Goal: Task Accomplishment & Management: Use online tool/utility

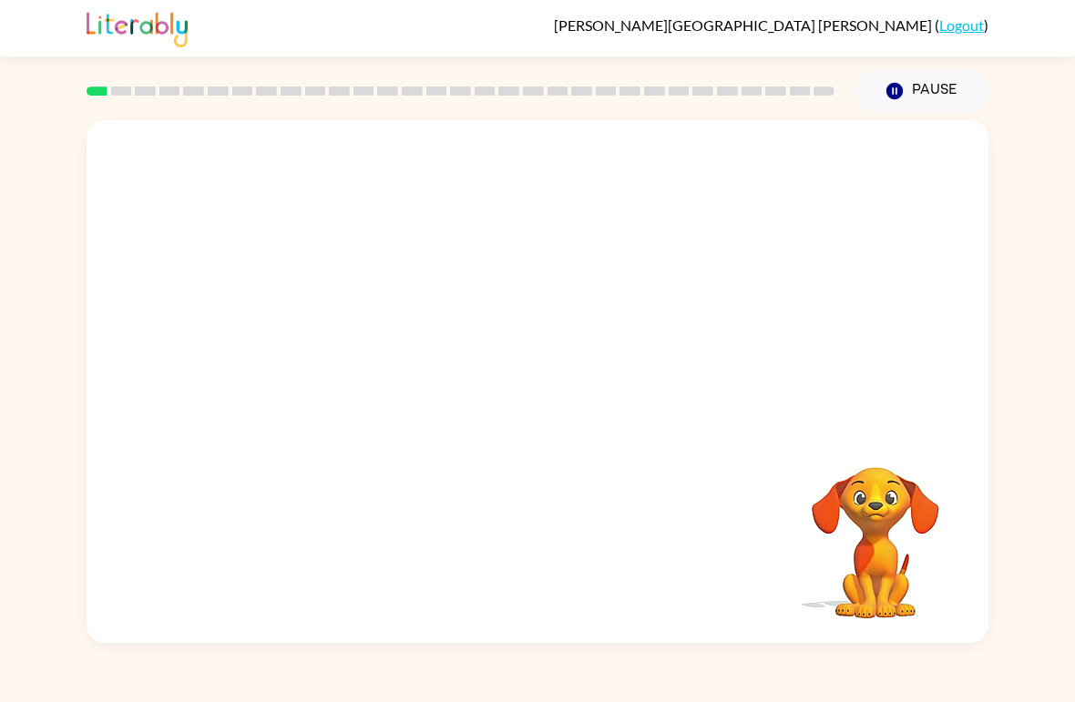
click at [578, 440] on div "Your browser must support playing .mp4 files to use Literably. Please try using…" at bounding box center [538, 381] width 902 height 523
click at [577, 439] on div "Your browser must support playing .mp4 files to use Literably. Please try using…" at bounding box center [538, 381] width 902 height 523
click at [502, 396] on button "button" at bounding box center [537, 391] width 117 height 67
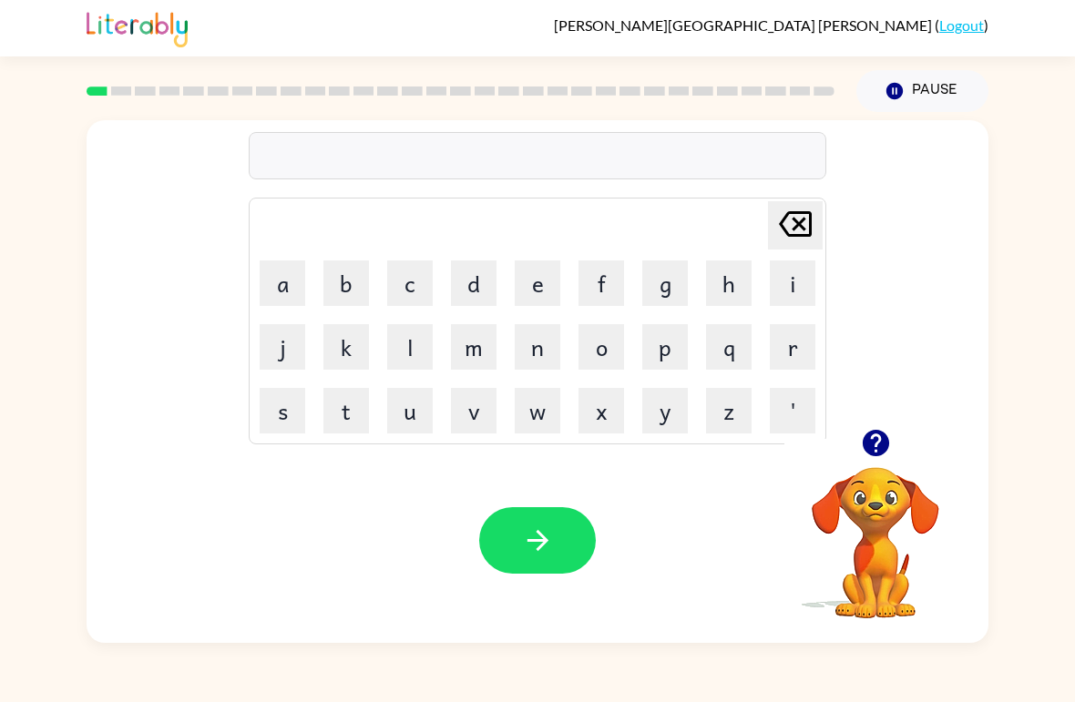
click at [285, 416] on button "s" at bounding box center [283, 411] width 46 height 46
click at [719, 286] on button "h" at bounding box center [729, 284] width 46 height 46
click at [594, 358] on button "o" at bounding box center [602, 347] width 46 height 46
click at [285, 407] on button "s" at bounding box center [283, 411] width 46 height 46
click at [792, 224] on icon "[PERSON_NAME] last character input" at bounding box center [796, 224] width 44 height 44
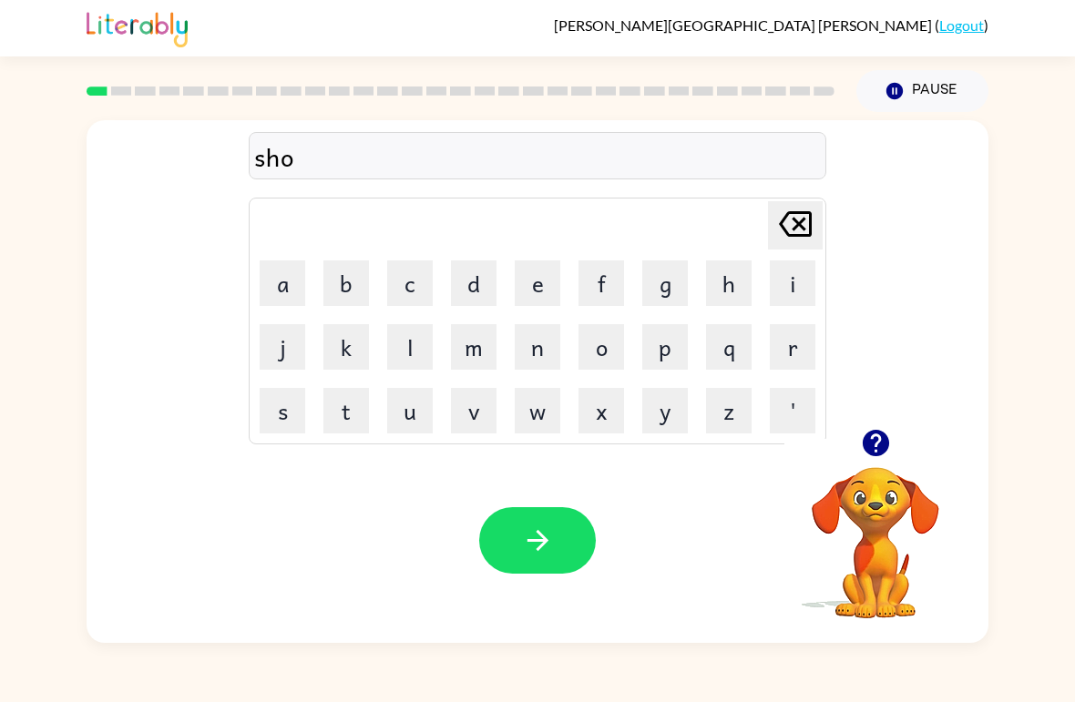
click at [792, 223] on icon "[PERSON_NAME] last character input" at bounding box center [796, 224] width 44 height 44
click at [431, 407] on button "u" at bounding box center [410, 411] width 46 height 46
click at [604, 360] on button "o" at bounding box center [602, 347] width 46 height 46
click at [284, 409] on button "s" at bounding box center [283, 411] width 46 height 46
click at [742, 277] on button "h" at bounding box center [729, 284] width 46 height 46
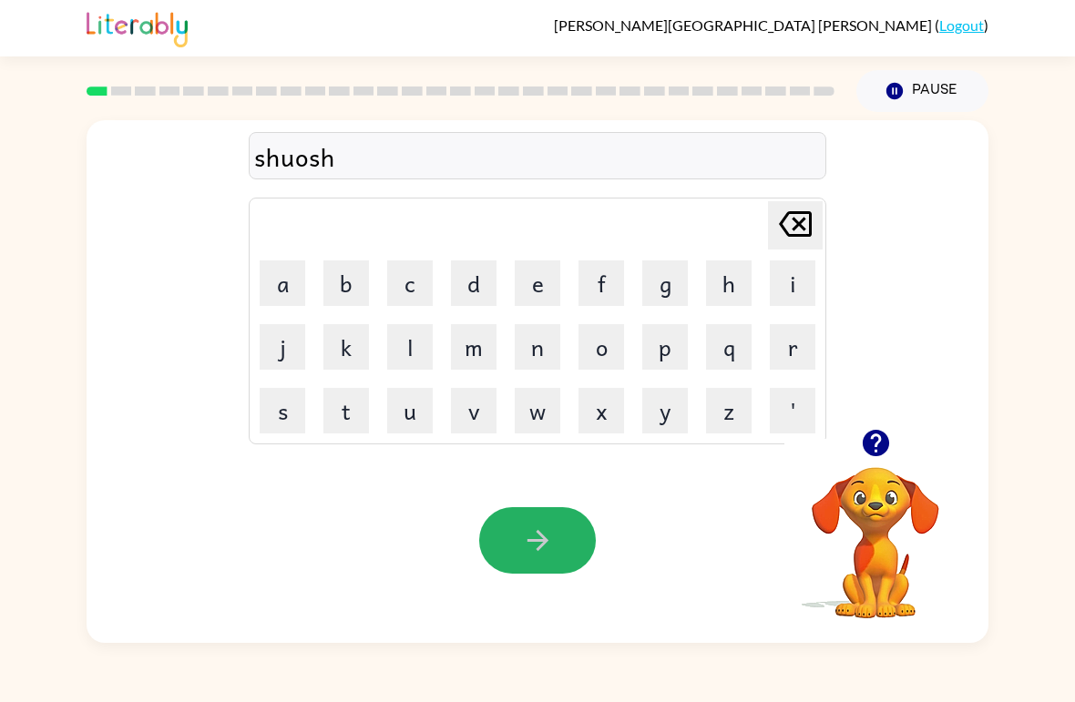
click at [555, 555] on button "button" at bounding box center [537, 540] width 117 height 67
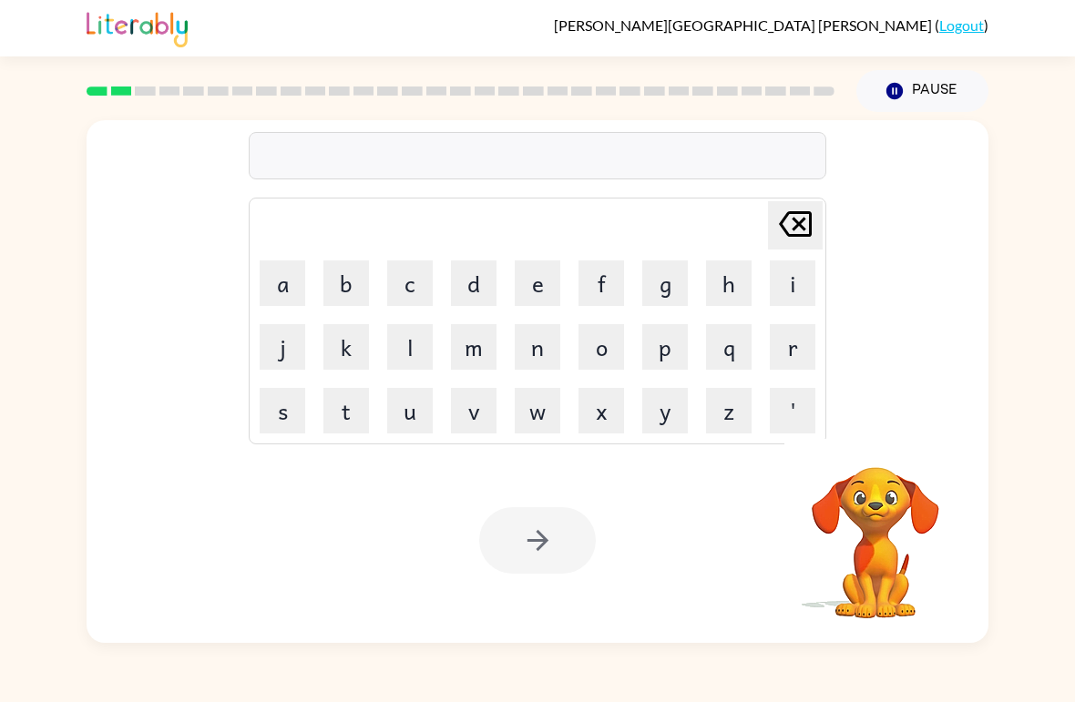
click at [663, 343] on button "p" at bounding box center [665, 347] width 46 height 46
click at [793, 287] on button "i" at bounding box center [793, 284] width 46 height 46
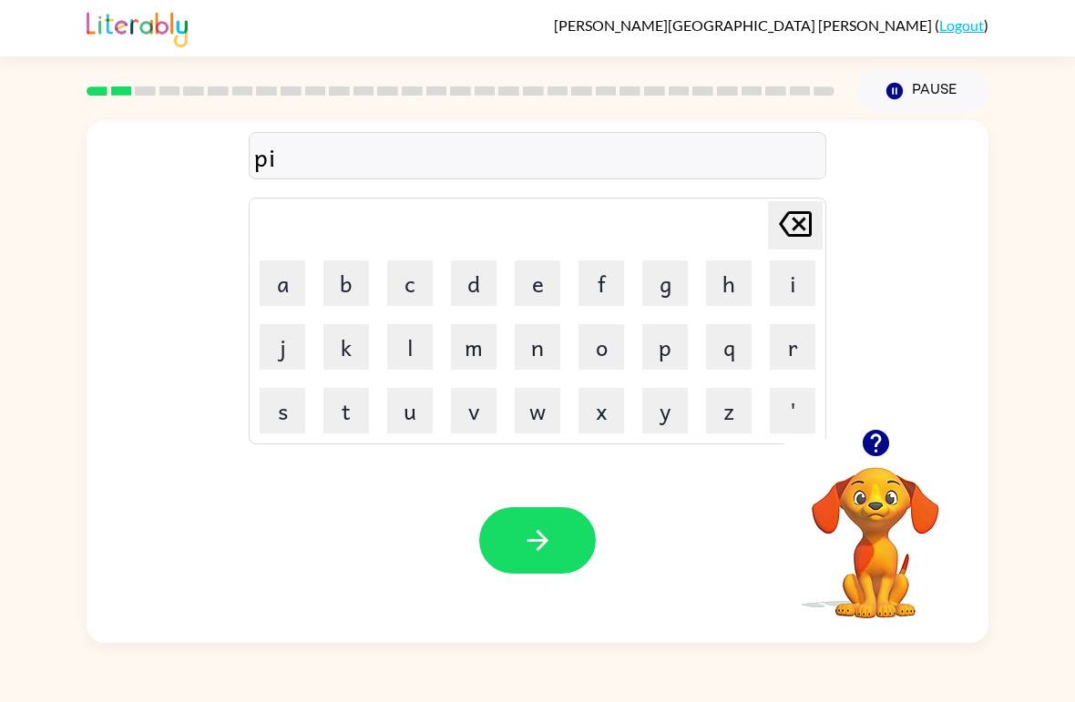
click at [792, 350] on button "r" at bounding box center [793, 347] width 46 height 46
click at [772, 299] on button "i" at bounding box center [793, 284] width 46 height 46
click at [527, 360] on button "n" at bounding box center [538, 347] width 46 height 46
click at [271, 420] on button "s" at bounding box center [283, 411] width 46 height 46
click at [530, 273] on button "e" at bounding box center [538, 284] width 46 height 46
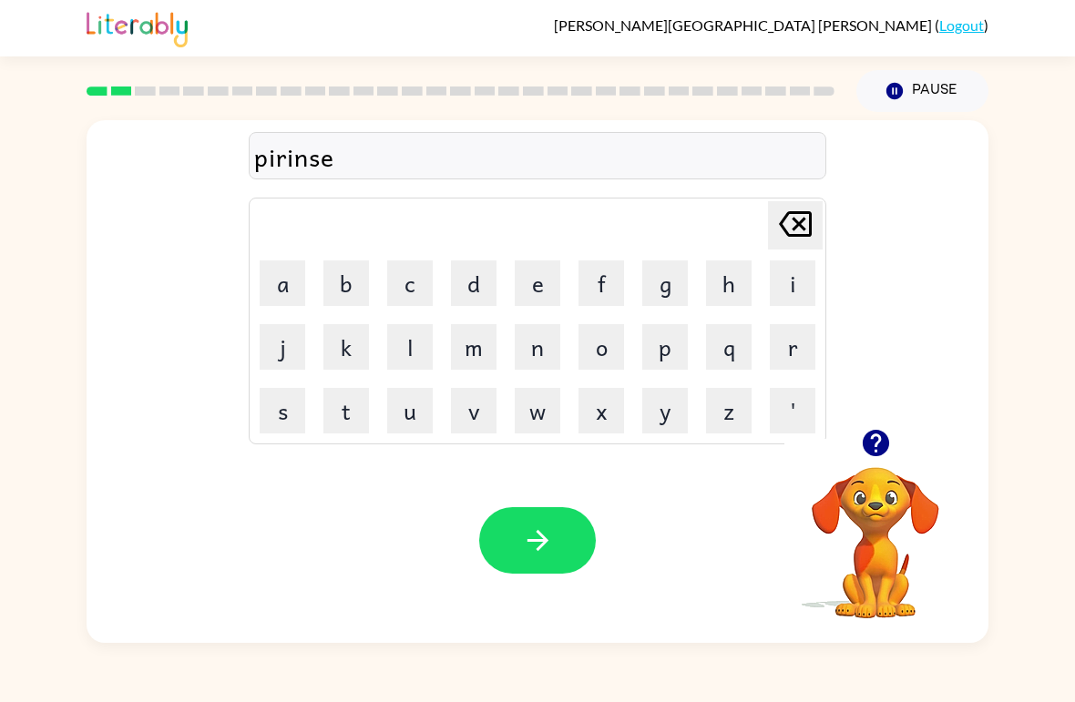
click at [871, 444] on icon "button" at bounding box center [875, 443] width 26 height 26
click at [559, 537] on button "button" at bounding box center [537, 540] width 117 height 67
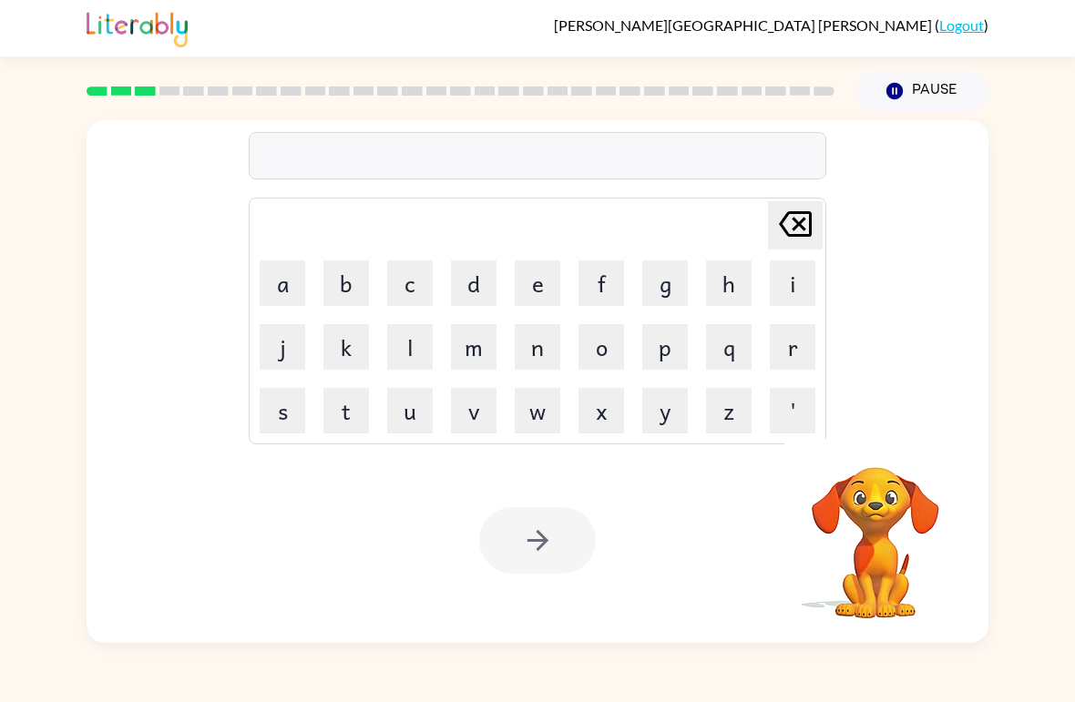
click at [791, 337] on button "r" at bounding box center [793, 347] width 46 height 46
click at [535, 290] on button "e" at bounding box center [538, 284] width 46 height 46
click at [263, 281] on button "a" at bounding box center [283, 284] width 46 height 46
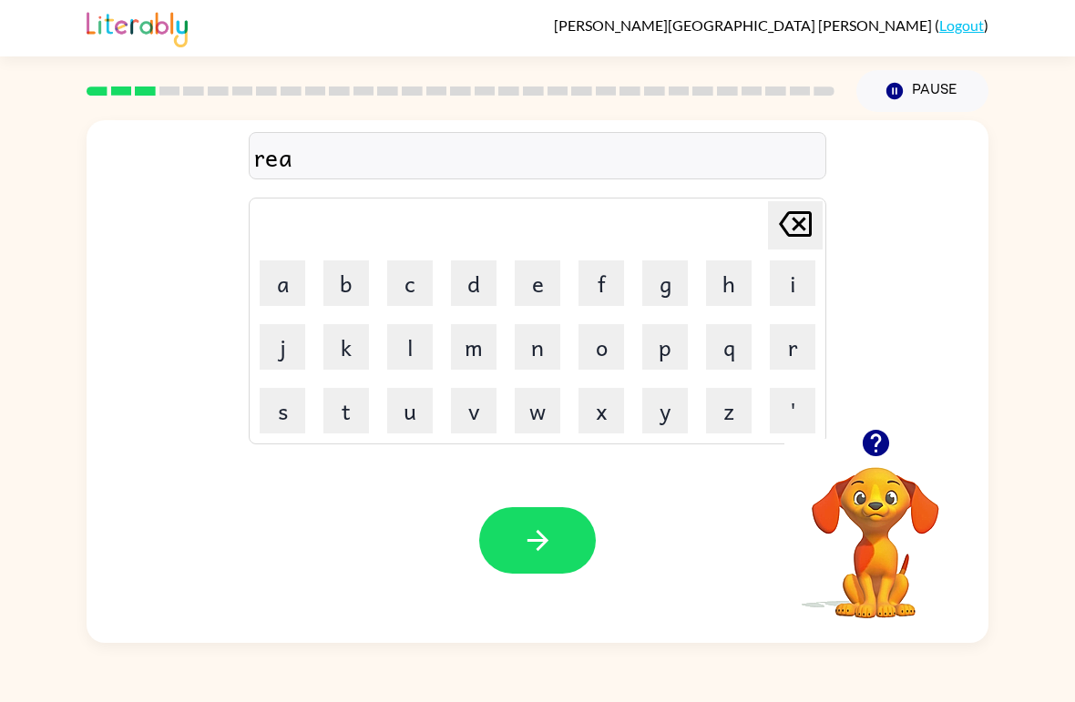
click at [407, 351] on button "l" at bounding box center [410, 347] width 46 height 46
click at [778, 286] on button "i" at bounding box center [793, 284] width 46 height 46
click at [350, 401] on button "t" at bounding box center [346, 411] width 46 height 46
click at [533, 290] on button "e" at bounding box center [538, 284] width 46 height 46
click at [527, 544] on icon "button" at bounding box center [538, 541] width 32 height 32
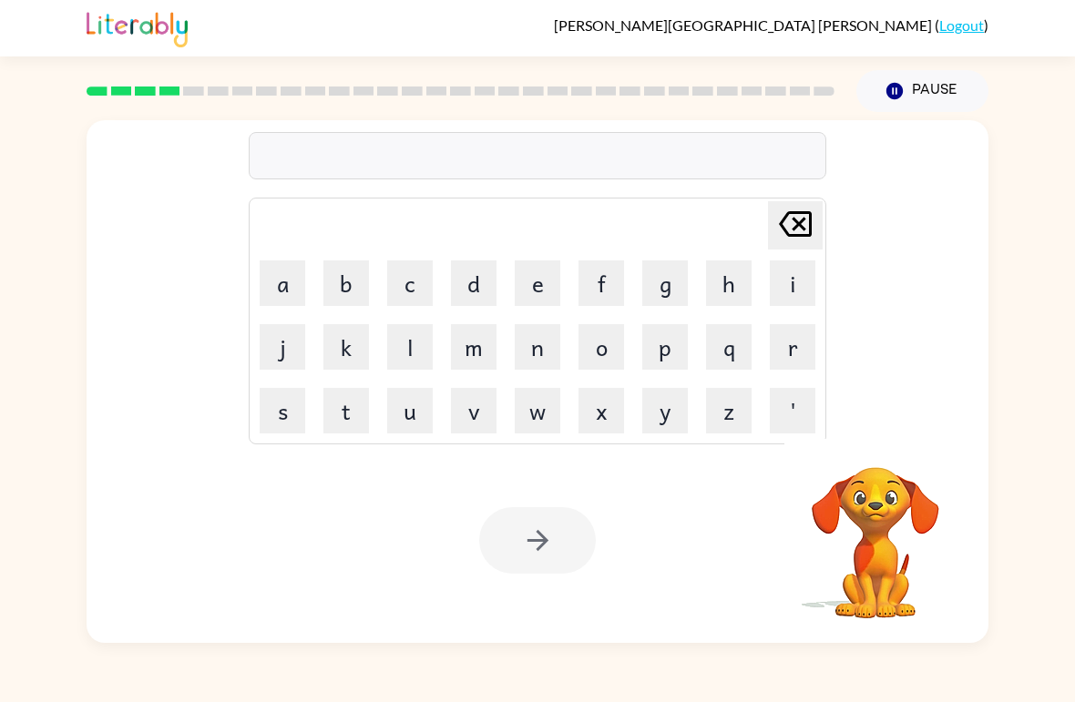
click at [400, 348] on button "l" at bounding box center [410, 347] width 46 height 46
click at [527, 281] on button "e" at bounding box center [538, 284] width 46 height 46
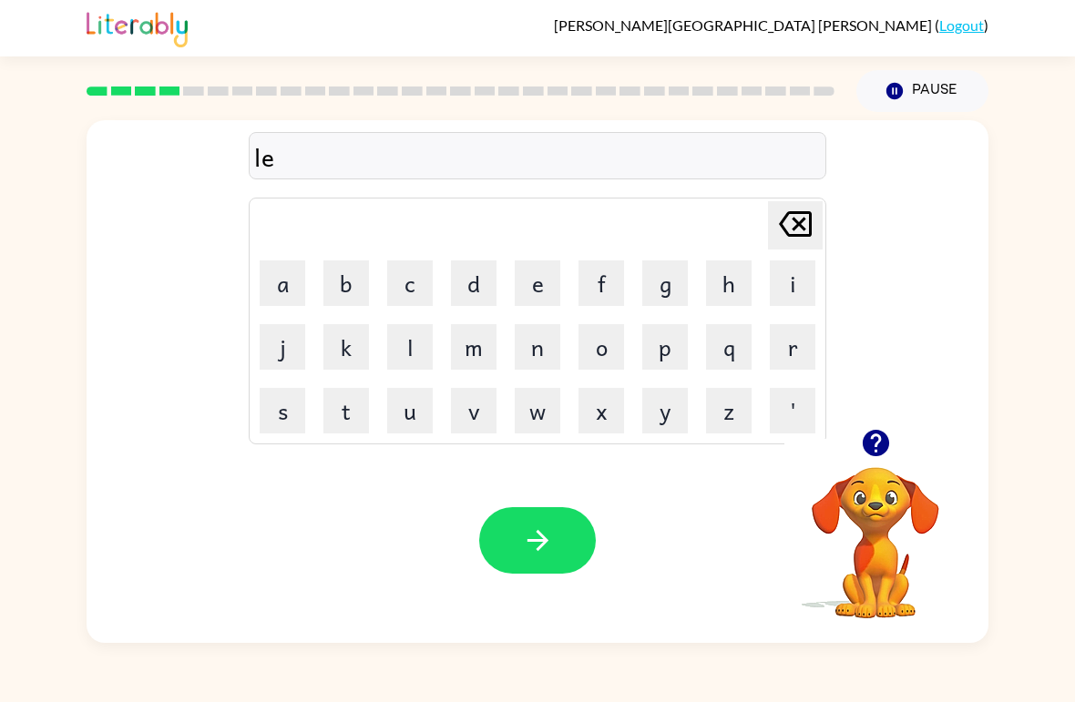
click at [777, 230] on icon "[PERSON_NAME] last character input" at bounding box center [796, 224] width 44 height 44
click at [537, 266] on button "e" at bounding box center [538, 284] width 46 height 46
click at [406, 363] on button "l" at bounding box center [410, 347] width 46 height 46
click at [794, 281] on button "i" at bounding box center [793, 284] width 46 height 46
click at [481, 336] on button "m" at bounding box center [474, 347] width 46 height 46
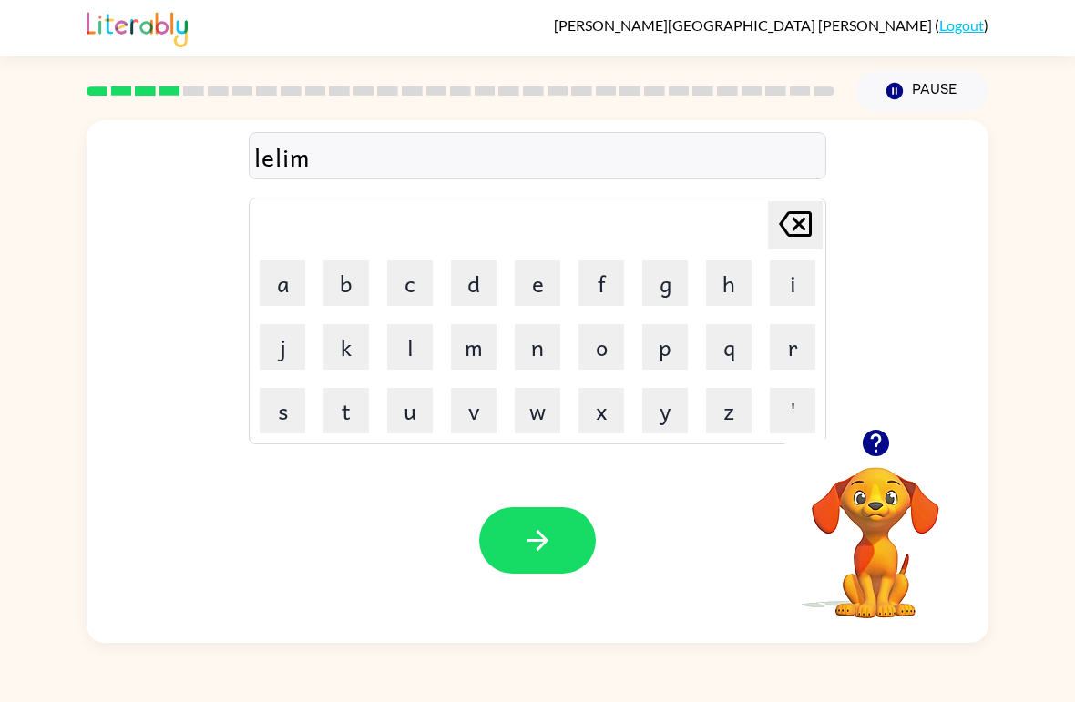
click at [547, 270] on button "e" at bounding box center [538, 284] width 46 height 46
click at [800, 231] on icon "[PERSON_NAME] last character input" at bounding box center [796, 224] width 44 height 44
click at [799, 231] on icon "[PERSON_NAME] last character input" at bounding box center [796, 224] width 44 height 44
click at [779, 236] on icon "[PERSON_NAME] last character input" at bounding box center [796, 224] width 44 height 44
click at [788, 233] on icon at bounding box center [795, 224] width 33 height 26
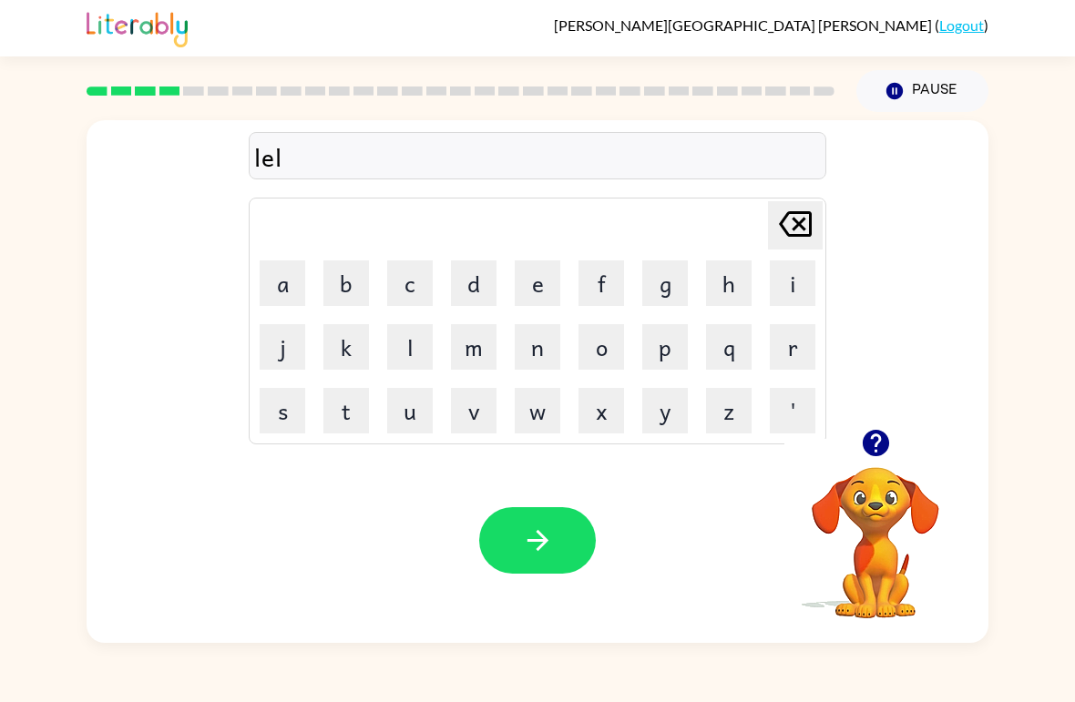
click at [787, 232] on icon at bounding box center [795, 224] width 33 height 26
click at [804, 221] on icon at bounding box center [795, 224] width 33 height 26
click at [803, 221] on icon at bounding box center [795, 224] width 33 height 26
click at [538, 275] on button "e" at bounding box center [538, 284] width 46 height 46
click at [417, 345] on button "l" at bounding box center [410, 347] width 46 height 46
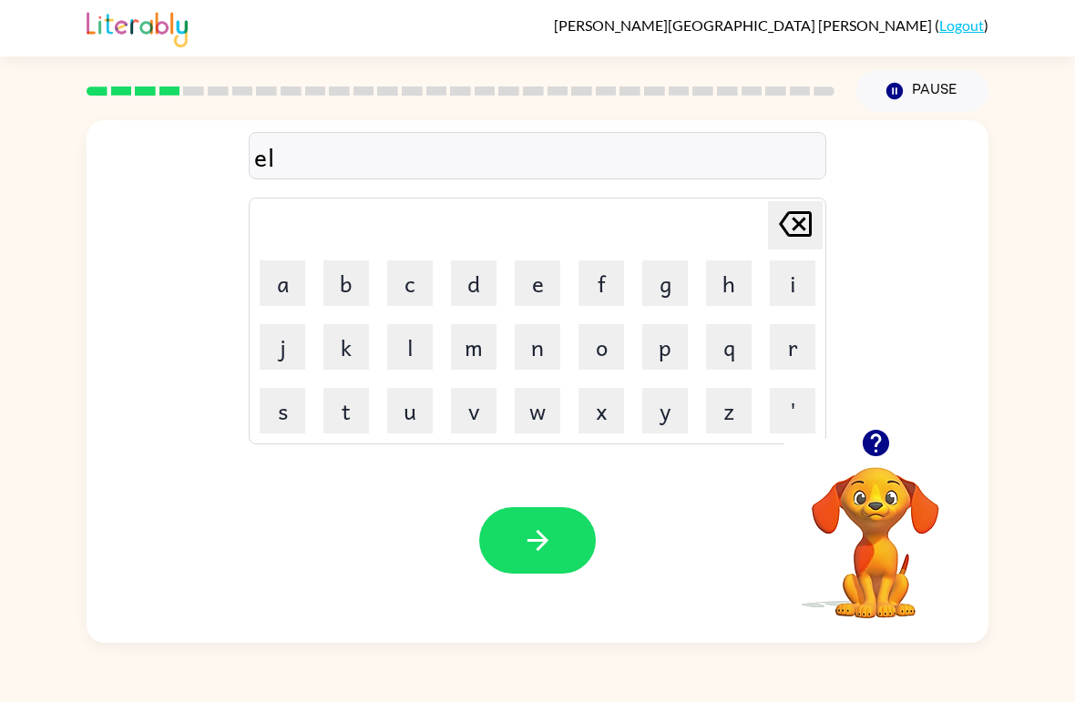
click at [763, 282] on td "i" at bounding box center [793, 283] width 62 height 62
click at [477, 363] on button "m" at bounding box center [474, 347] width 46 height 46
click at [774, 285] on button "i" at bounding box center [793, 284] width 46 height 46
click at [549, 340] on button "n" at bounding box center [538, 347] width 46 height 46
click at [275, 283] on button "a" at bounding box center [283, 284] width 46 height 46
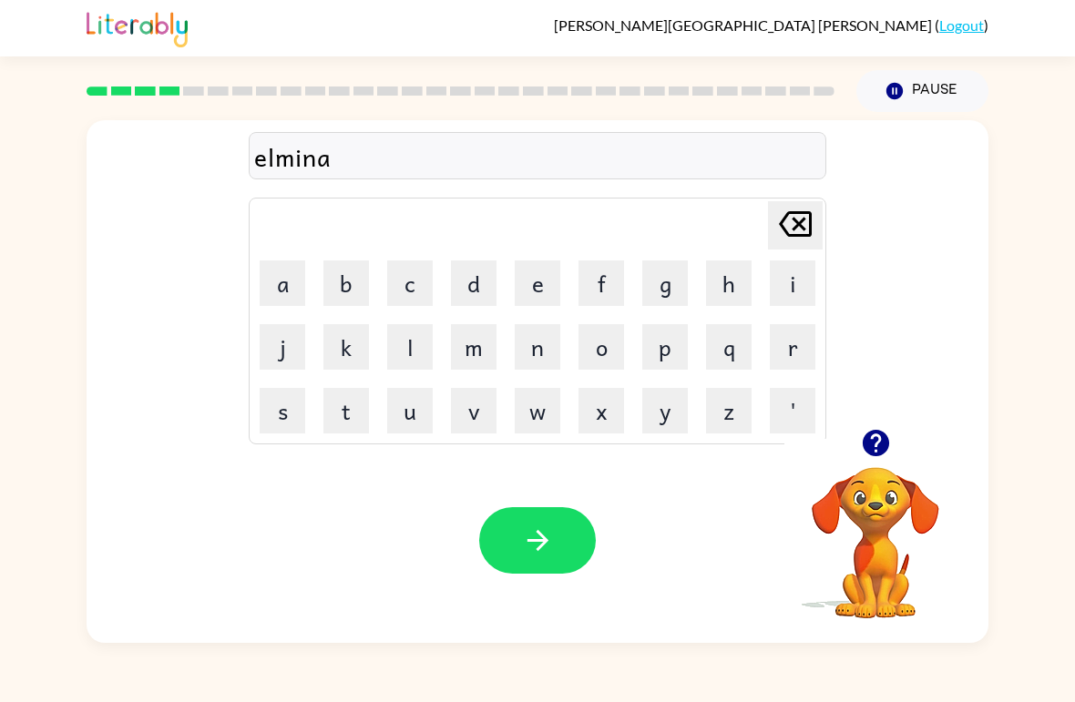
click at [361, 415] on button "t" at bounding box center [346, 411] width 46 height 46
click at [562, 538] on button "button" at bounding box center [537, 540] width 117 height 67
click at [479, 286] on button "d" at bounding box center [474, 284] width 46 height 46
click at [785, 220] on icon at bounding box center [795, 224] width 33 height 26
click at [469, 270] on button "d" at bounding box center [474, 284] width 46 height 46
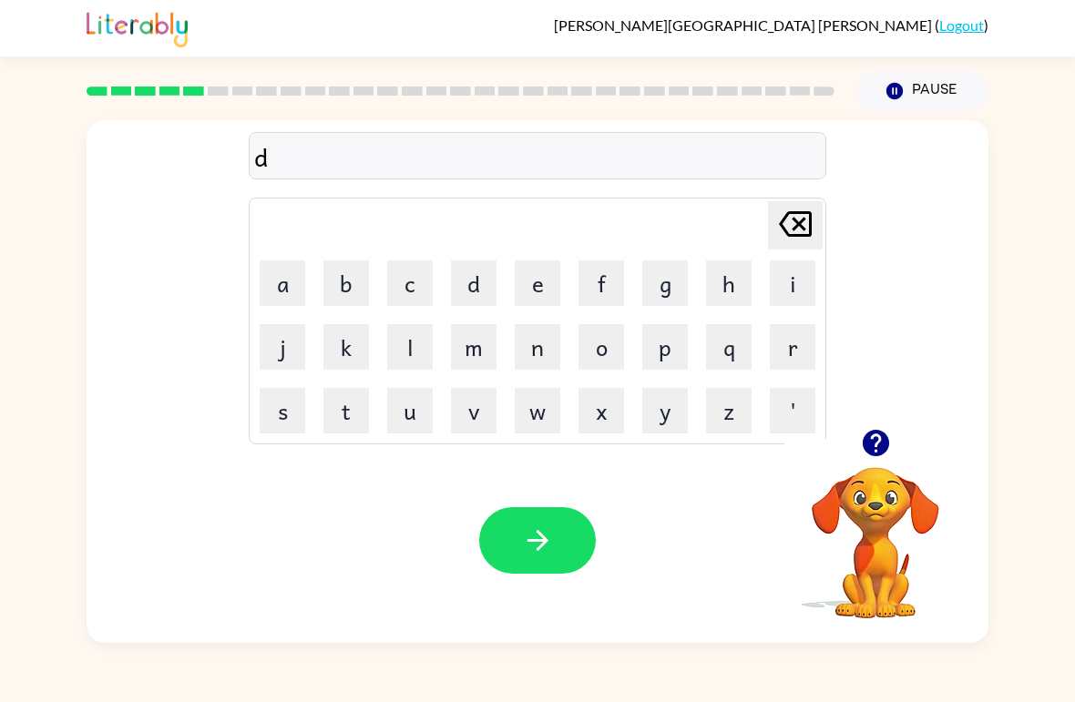
click at [416, 419] on button "u" at bounding box center [410, 411] width 46 height 46
click at [742, 343] on button "q" at bounding box center [729, 347] width 46 height 46
click at [783, 228] on icon at bounding box center [795, 224] width 33 height 26
click at [657, 348] on button "p" at bounding box center [665, 347] width 46 height 46
click at [430, 338] on button "l" at bounding box center [410, 347] width 46 height 46
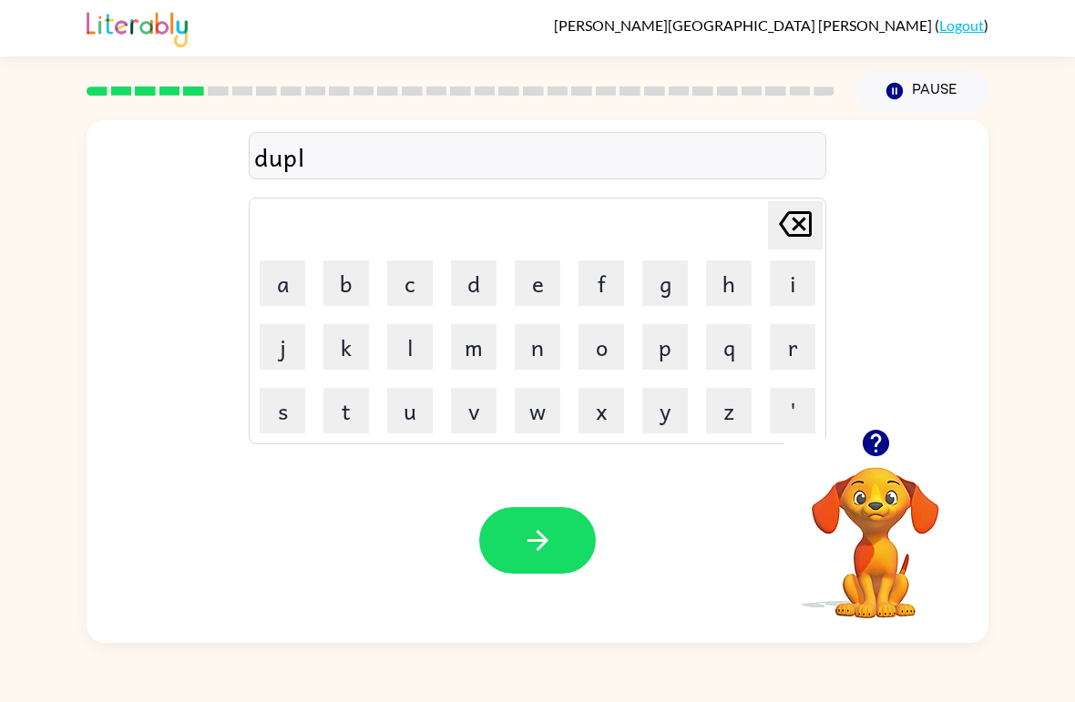
click at [770, 288] on button "i" at bounding box center [793, 284] width 46 height 46
click at [411, 278] on button "c" at bounding box center [410, 284] width 46 height 46
click at [282, 285] on button "a" at bounding box center [283, 284] width 46 height 46
click at [349, 403] on button "t" at bounding box center [346, 411] width 46 height 46
click at [520, 290] on button "e" at bounding box center [538, 284] width 46 height 46
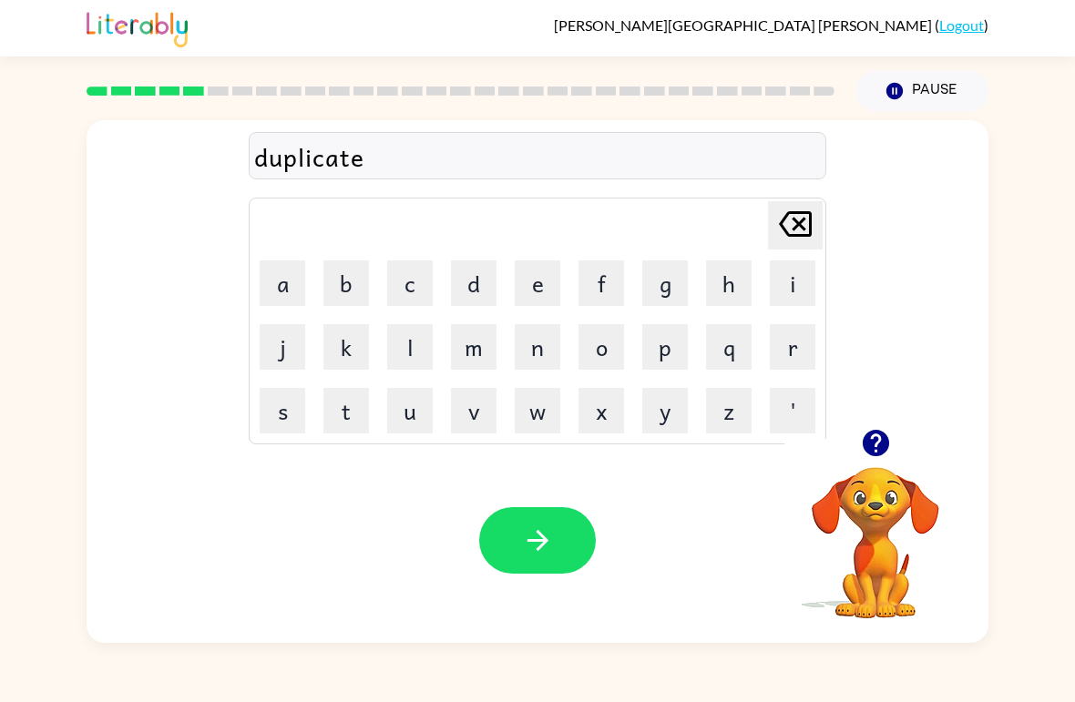
click at [544, 541] on icon "button" at bounding box center [537, 540] width 21 height 21
click at [485, 418] on button "v" at bounding box center [474, 411] width 46 height 46
click at [285, 283] on button "a" at bounding box center [283, 284] width 46 height 46
click at [875, 442] on icon "button" at bounding box center [875, 443] width 26 height 26
click at [413, 288] on button "c" at bounding box center [410, 284] width 46 height 46
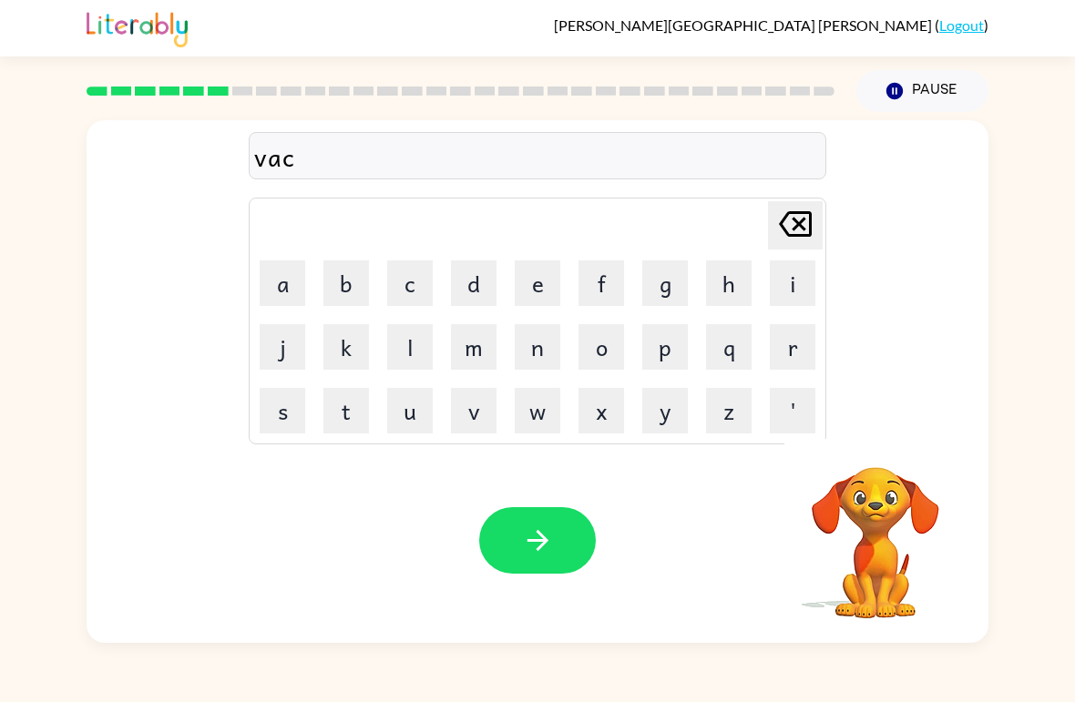
click at [273, 279] on button "a" at bounding box center [283, 284] width 46 height 46
click at [774, 237] on icon "[PERSON_NAME] last character input" at bounding box center [796, 224] width 44 height 44
click at [800, 232] on icon "[PERSON_NAME] last character input" at bounding box center [796, 224] width 44 height 44
click at [800, 231] on icon "[PERSON_NAME] last character input" at bounding box center [796, 224] width 44 height 44
click at [790, 296] on button "i" at bounding box center [793, 284] width 46 height 46
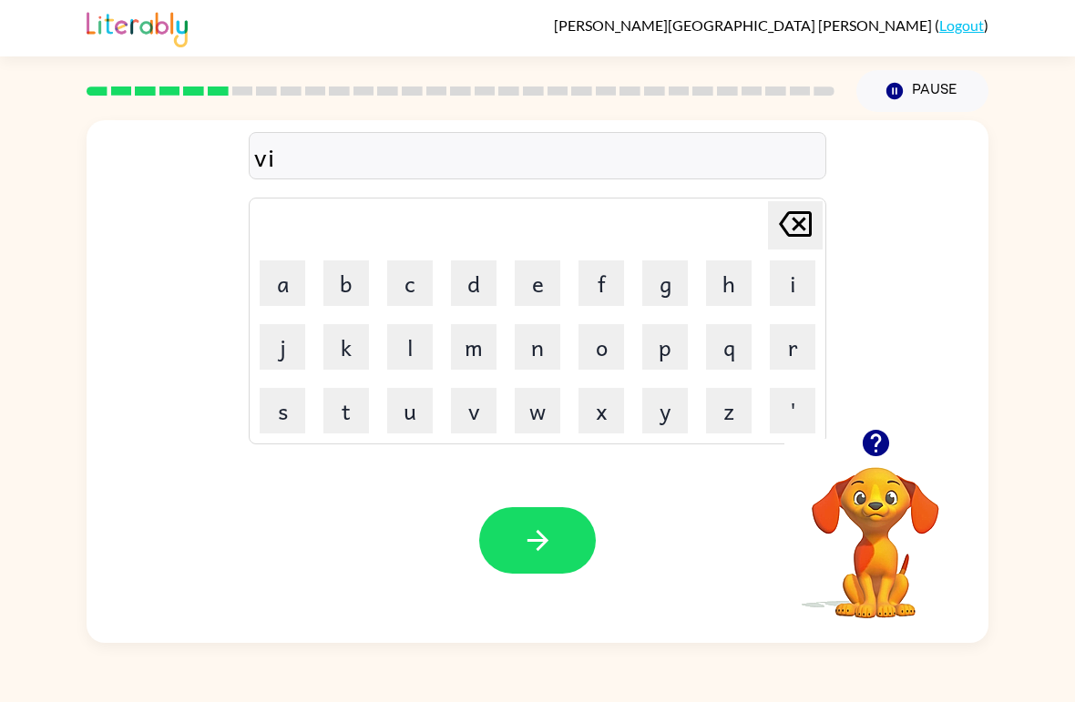
click at [392, 283] on button "c" at bounding box center [410, 284] width 46 height 46
click at [272, 298] on button "a" at bounding box center [283, 284] width 46 height 46
click at [351, 398] on button "t" at bounding box center [346, 411] width 46 height 46
click at [795, 280] on button "i" at bounding box center [793, 284] width 46 height 46
click at [282, 420] on button "s" at bounding box center [283, 411] width 46 height 46
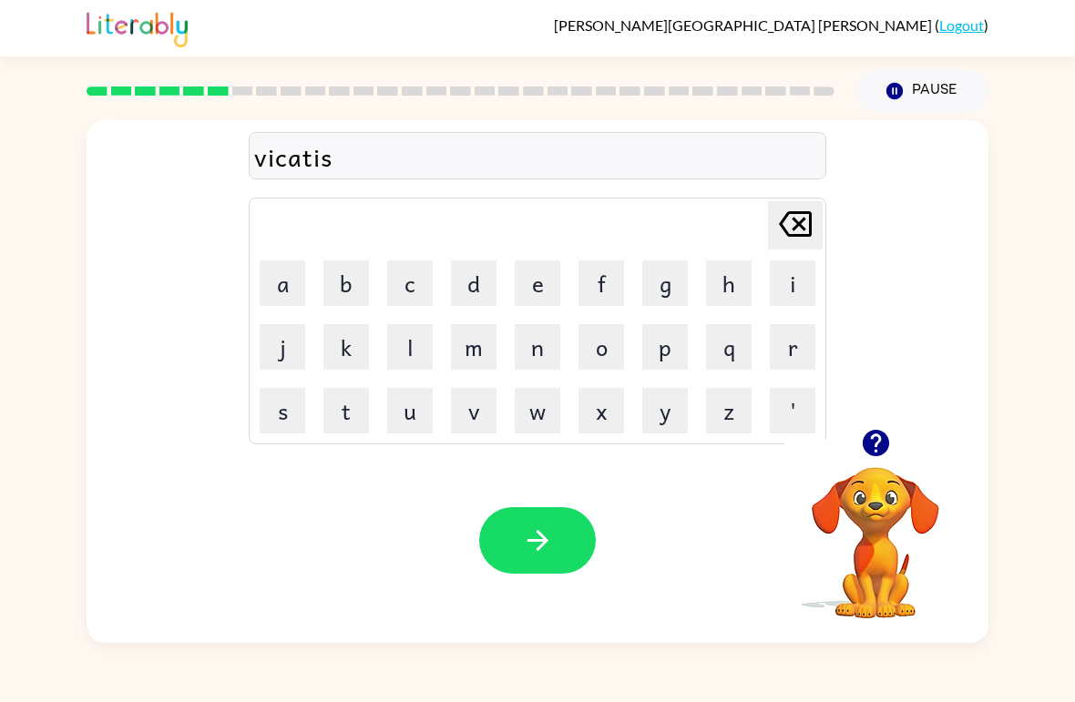
click at [737, 281] on button "h" at bounding box center [729, 284] width 46 height 46
click at [601, 358] on button "o" at bounding box center [602, 347] width 46 height 46
click at [539, 350] on button "n" at bounding box center [538, 347] width 46 height 46
click at [541, 531] on icon "button" at bounding box center [538, 541] width 32 height 32
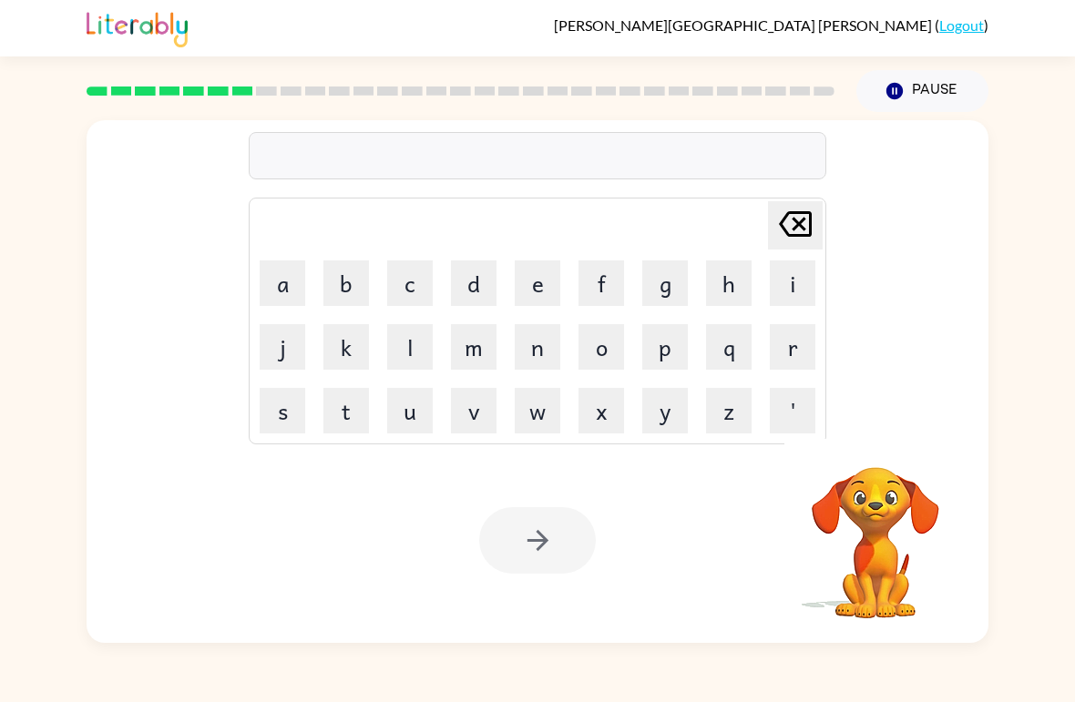
click at [608, 698] on div "[PERSON_NAME] ( Logout ) Pause Pause Delete Delete last character input a b c d…" at bounding box center [537, 351] width 1075 height 702
click at [666, 348] on button "p" at bounding box center [665, 347] width 46 height 46
click at [404, 405] on button "u" at bounding box center [410, 411] width 46 height 46
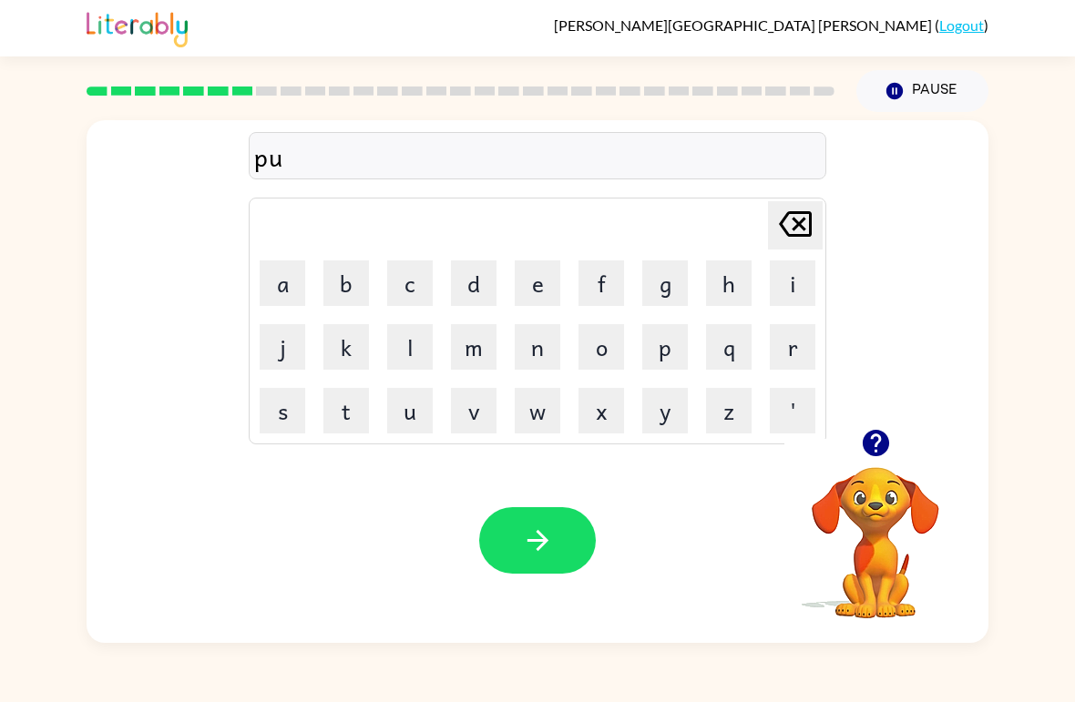
click at [465, 282] on button "d" at bounding box center [474, 284] width 46 height 46
click at [404, 346] on button "l" at bounding box center [410, 347] width 46 height 46
click at [535, 281] on button "e" at bounding box center [538, 284] width 46 height 46
click at [534, 541] on icon "button" at bounding box center [537, 540] width 21 height 21
click at [886, 421] on div at bounding box center [875, 443] width 182 height 46
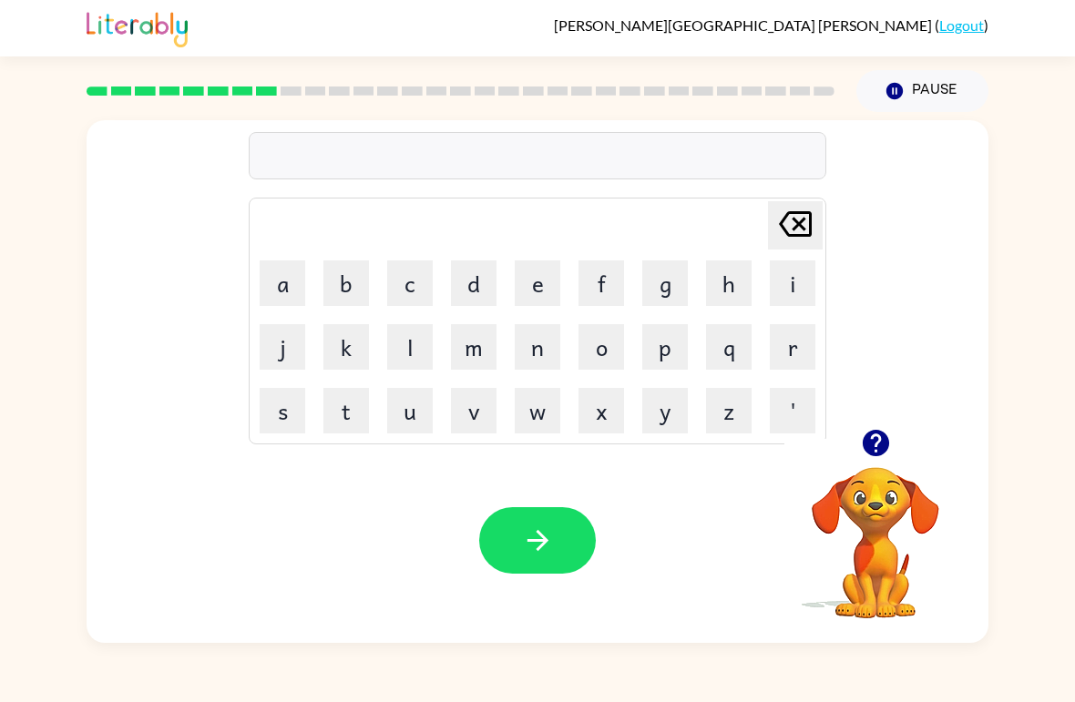
click at [876, 436] on icon "button" at bounding box center [876, 443] width 32 height 32
click at [672, 358] on button "p" at bounding box center [665, 347] width 46 height 46
click at [286, 290] on button "a" at bounding box center [283, 284] width 46 height 46
click at [786, 361] on button "r" at bounding box center [793, 347] width 46 height 46
click at [789, 290] on button "i" at bounding box center [793, 284] width 46 height 46
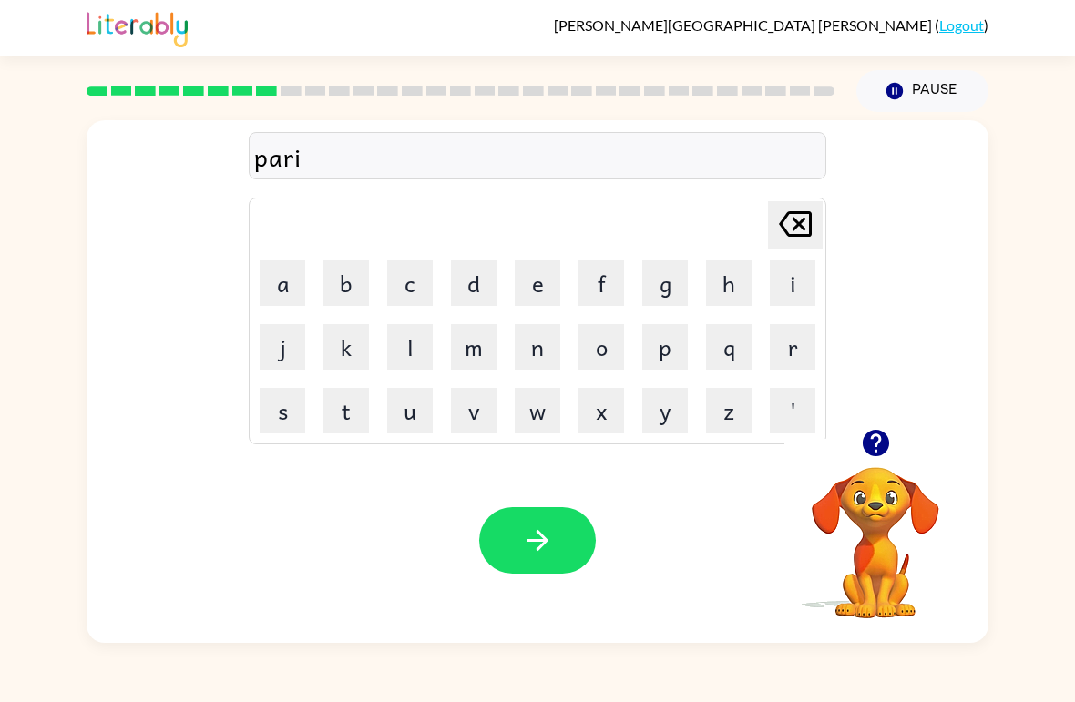
click at [397, 282] on button "c" at bounding box center [410, 284] width 46 height 46
click at [289, 287] on button "a" at bounding box center [283, 284] width 46 height 46
click at [418, 355] on button "l" at bounding box center [410, 347] width 46 height 46
click at [538, 553] on icon "button" at bounding box center [538, 541] width 32 height 32
click at [784, 344] on button "r" at bounding box center [793, 347] width 46 height 46
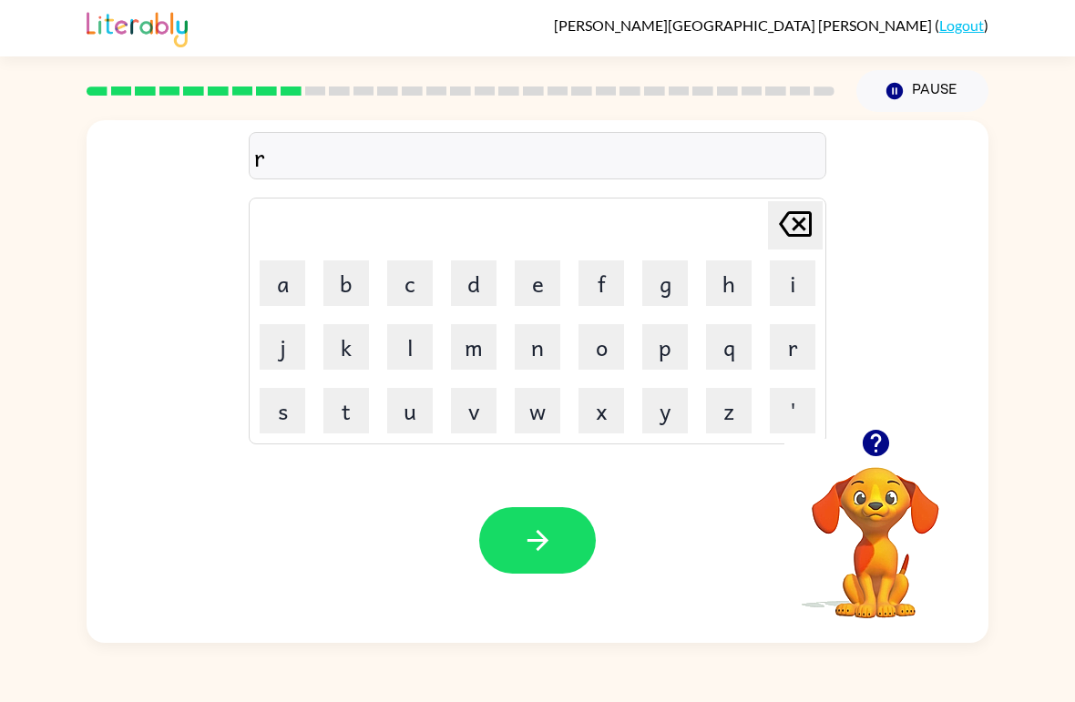
click at [548, 294] on button "e" at bounding box center [538, 284] width 46 height 46
click at [445, 288] on td "d" at bounding box center [474, 283] width 62 height 62
click at [407, 277] on button "c" at bounding box center [410, 284] width 46 height 46
click at [298, 281] on button "a" at bounding box center [283, 284] width 46 height 46
click at [664, 360] on button "p" at bounding box center [665, 347] width 46 height 46
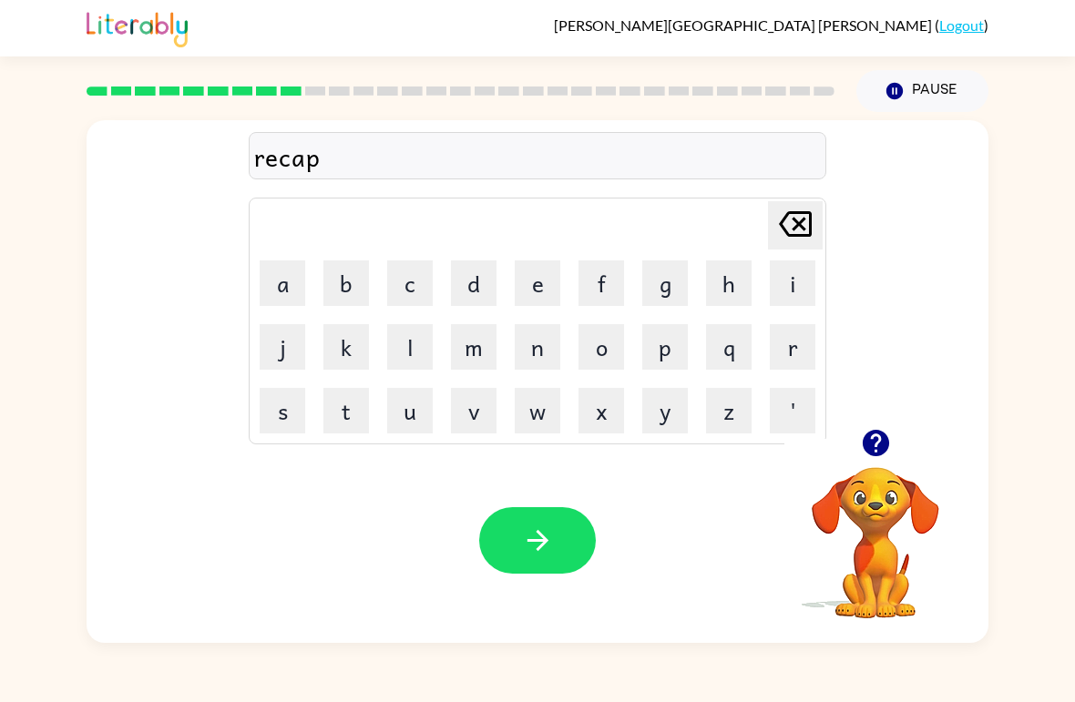
click at [354, 422] on button "t" at bounding box center [346, 411] width 46 height 46
click at [751, 274] on button "h" at bounding box center [729, 284] width 46 height 46
click at [782, 212] on icon "[PERSON_NAME] last character input" at bounding box center [796, 224] width 44 height 44
click at [788, 282] on button "i" at bounding box center [793, 284] width 46 height 46
click at [606, 347] on button "o" at bounding box center [602, 347] width 46 height 46
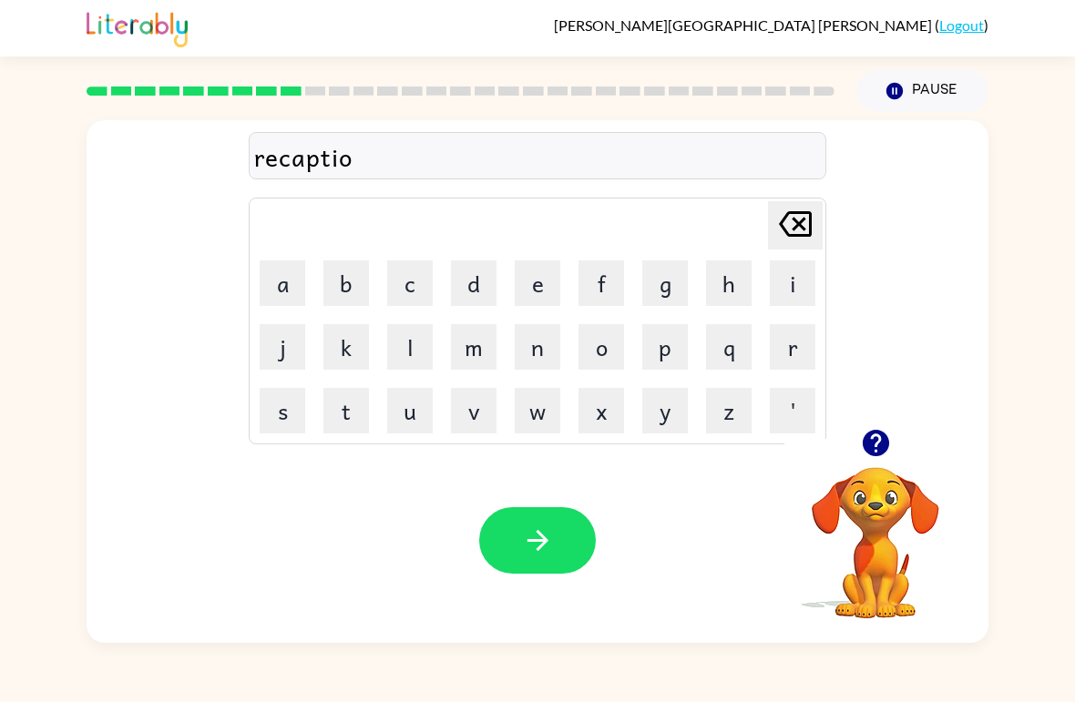
click at [544, 352] on button "n" at bounding box center [538, 347] width 46 height 46
click at [794, 220] on icon at bounding box center [795, 224] width 33 height 26
click at [543, 354] on button "n" at bounding box center [538, 347] width 46 height 46
click at [550, 538] on icon "button" at bounding box center [538, 541] width 32 height 32
click at [672, 352] on button "p" at bounding box center [665, 347] width 46 height 46
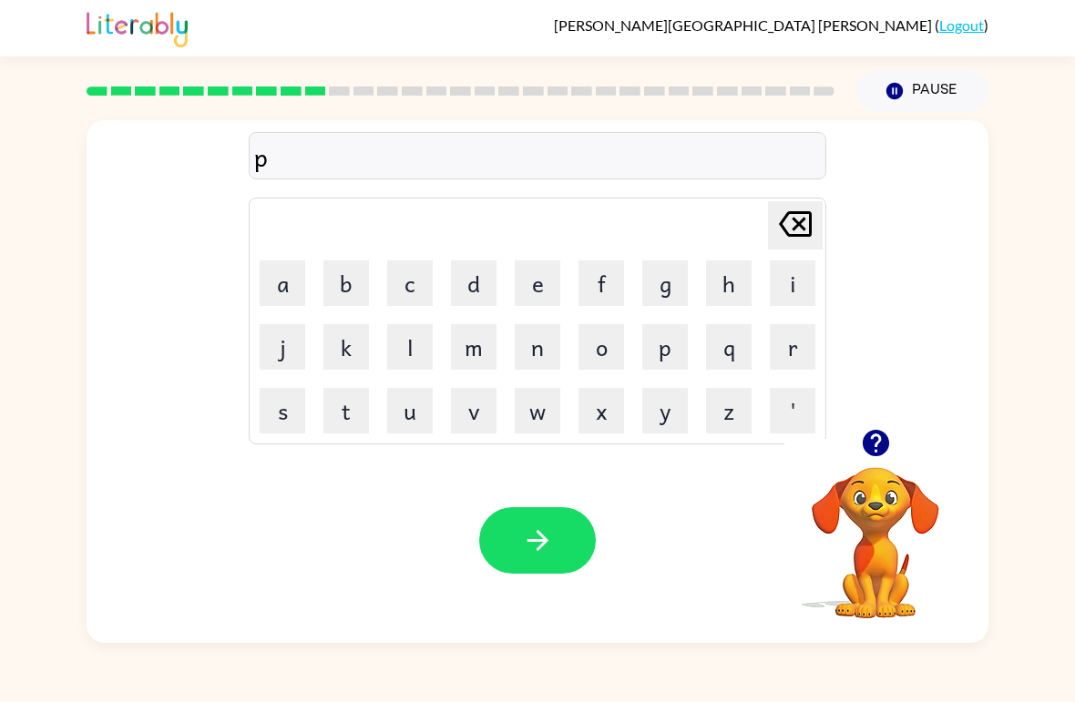
click at [784, 339] on button "r" at bounding box center [793, 347] width 46 height 46
click at [536, 262] on button "e" at bounding box center [538, 284] width 46 height 46
click at [286, 405] on button "s" at bounding box center [283, 411] width 46 height 46
click at [710, 294] on button "h" at bounding box center [729, 284] width 46 height 46
click at [785, 227] on icon "[PERSON_NAME] last character input" at bounding box center [796, 224] width 44 height 44
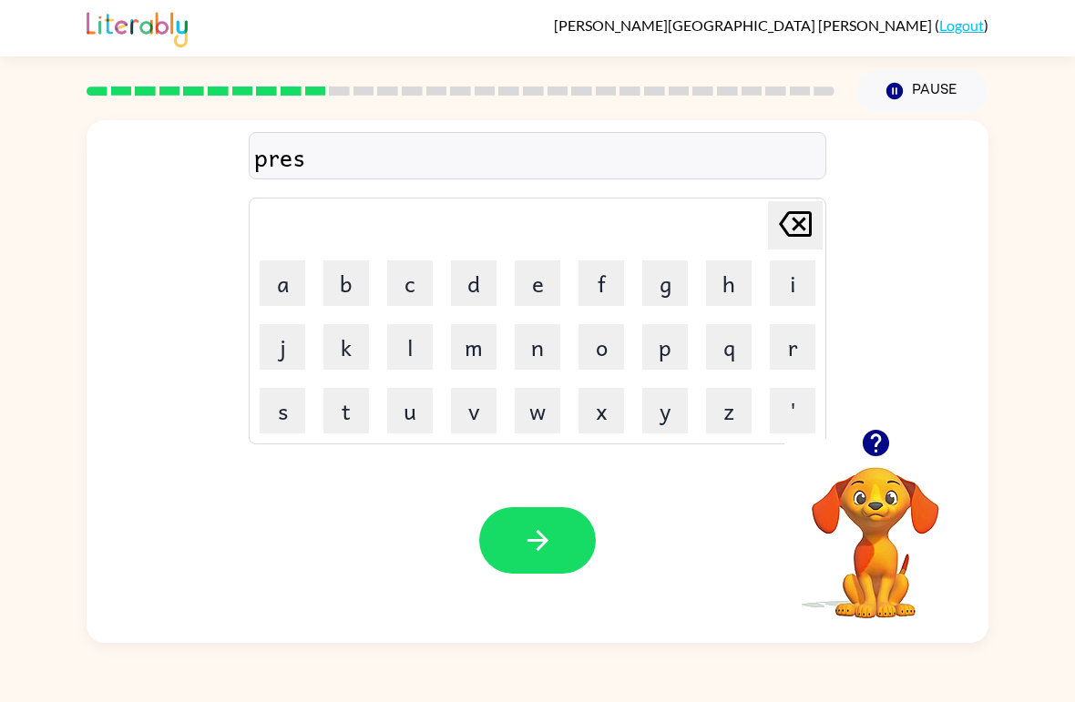
click at [408, 277] on button "c" at bounding box center [410, 284] width 46 height 46
click at [733, 285] on button "h" at bounding box center [729, 284] width 46 height 46
click at [590, 357] on button "o" at bounding box center [602, 347] width 46 height 46
click at [606, 338] on button "o" at bounding box center [602, 347] width 46 height 46
click at [405, 346] on button "l" at bounding box center [410, 347] width 46 height 46
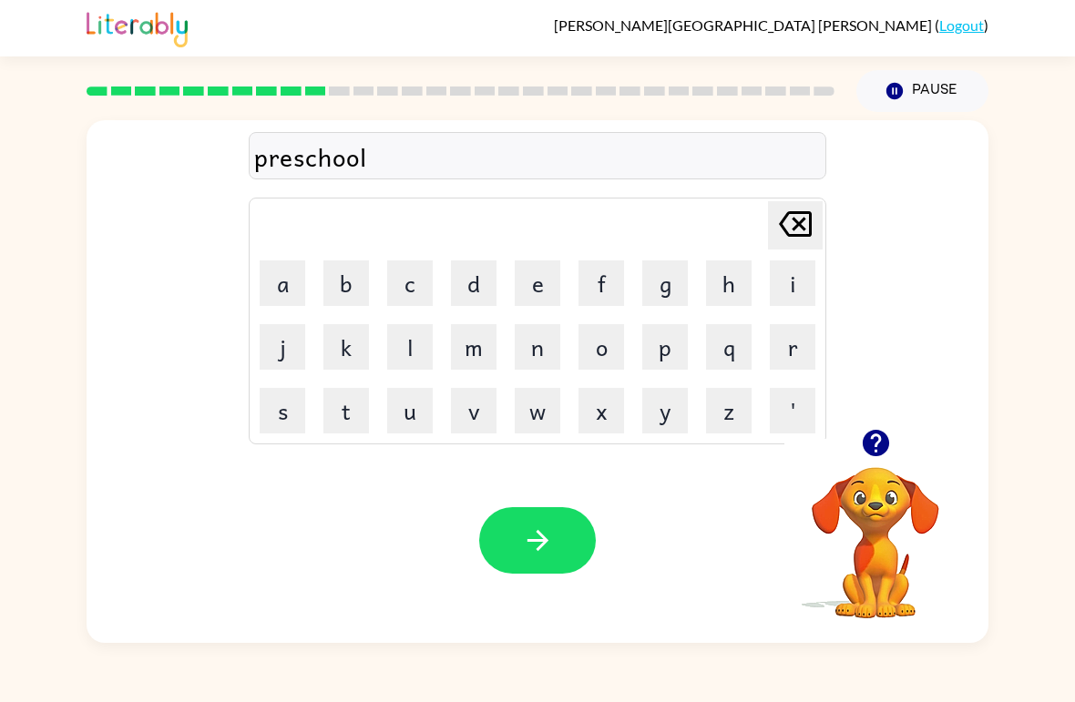
click at [558, 541] on button "button" at bounding box center [537, 540] width 117 height 67
click at [403, 271] on button "c" at bounding box center [410, 284] width 46 height 46
click at [792, 343] on button "r" at bounding box center [793, 347] width 46 height 46
click at [286, 414] on button "s" at bounding box center [283, 411] width 46 height 46
click at [785, 226] on icon "[PERSON_NAME] last character input" at bounding box center [796, 224] width 44 height 44
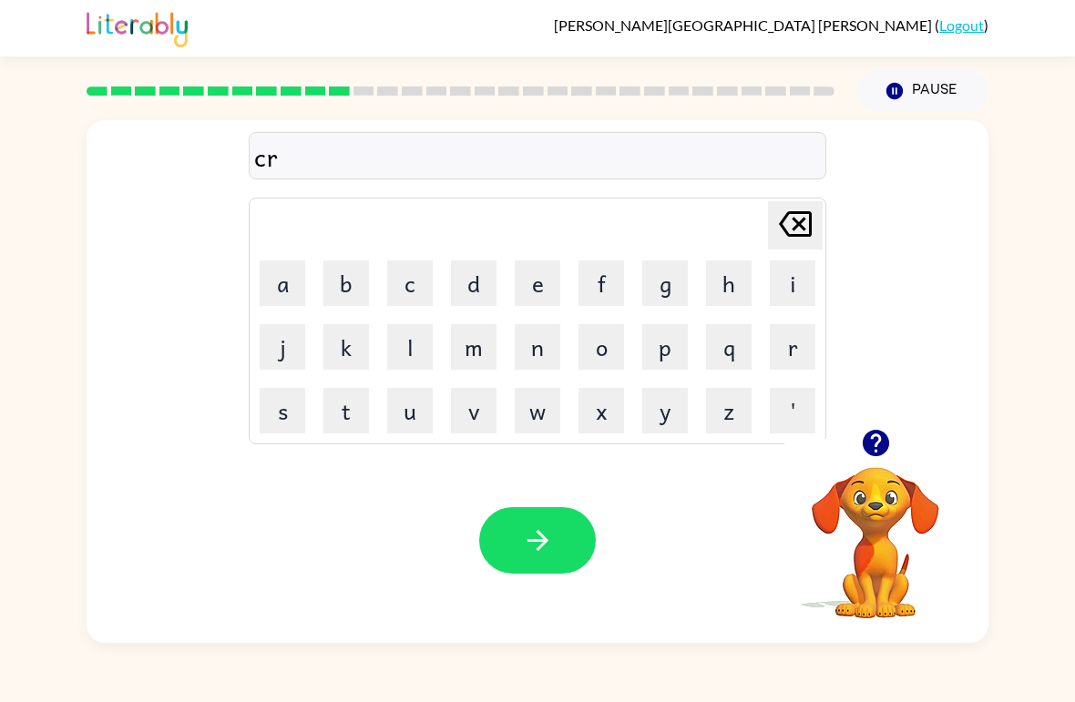
click at [302, 261] on button "a" at bounding box center [283, 284] width 46 height 46
click at [481, 409] on button "v" at bounding box center [474, 411] width 46 height 46
click at [543, 282] on button "e" at bounding box center [538, 284] width 46 height 46
click at [538, 549] on icon "button" at bounding box center [537, 540] width 21 height 21
click at [466, 290] on button "d" at bounding box center [474, 284] width 46 height 46
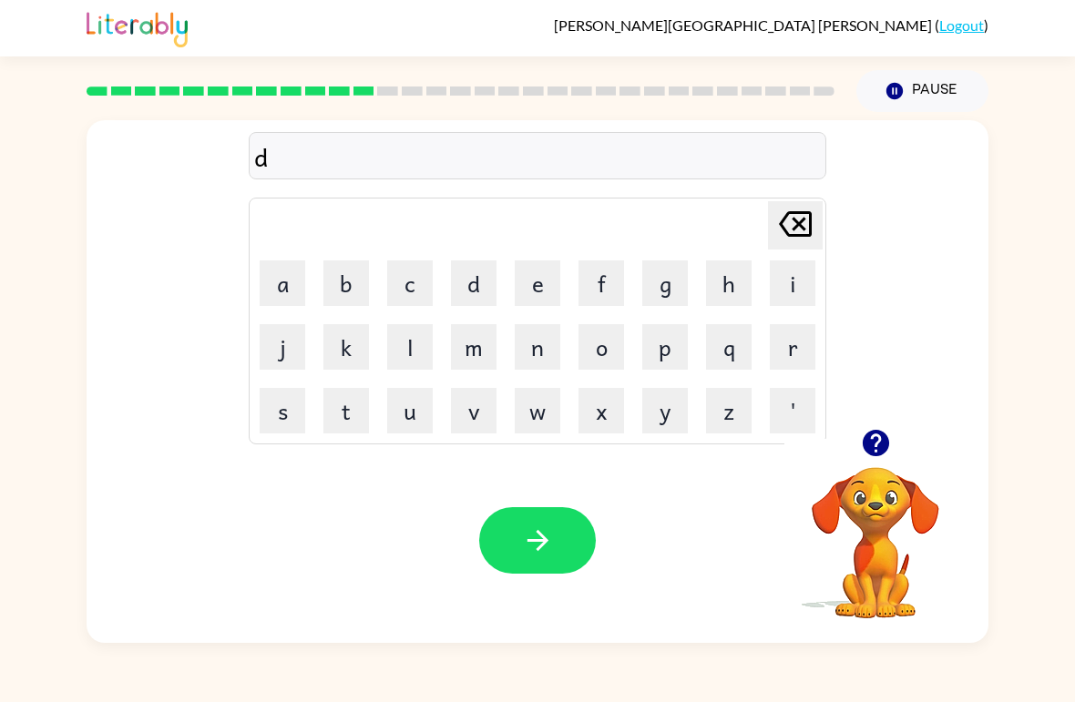
click at [412, 285] on button "c" at bounding box center [410, 284] width 46 height 46
click at [353, 402] on button "t" at bounding box center [346, 411] width 46 height 46
click at [284, 279] on button "a" at bounding box center [283, 284] width 46 height 46
click at [350, 419] on button "t" at bounding box center [346, 411] width 46 height 46
click at [524, 296] on button "e" at bounding box center [538, 284] width 46 height 46
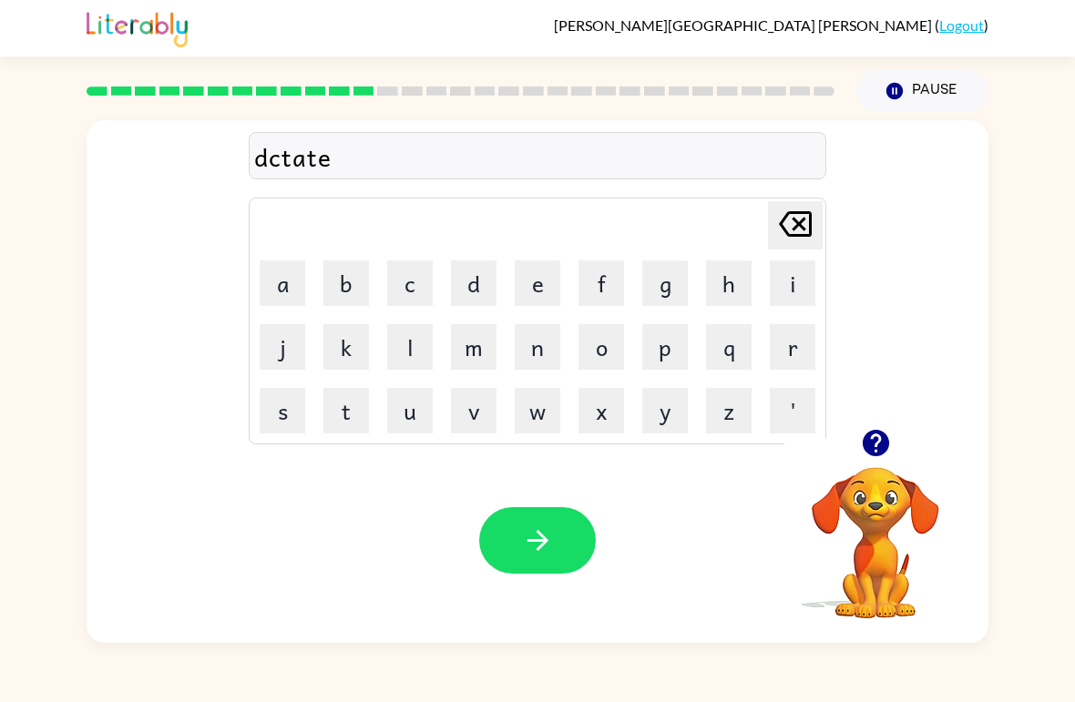
click at [524, 558] on button "button" at bounding box center [537, 540] width 117 height 67
click at [672, 340] on button "p" at bounding box center [665, 347] width 46 height 46
click at [296, 283] on button "a" at bounding box center [283, 284] width 46 height 46
click at [659, 412] on button "y" at bounding box center [665, 411] width 46 height 46
click at [873, 428] on icon "button" at bounding box center [876, 443] width 32 height 32
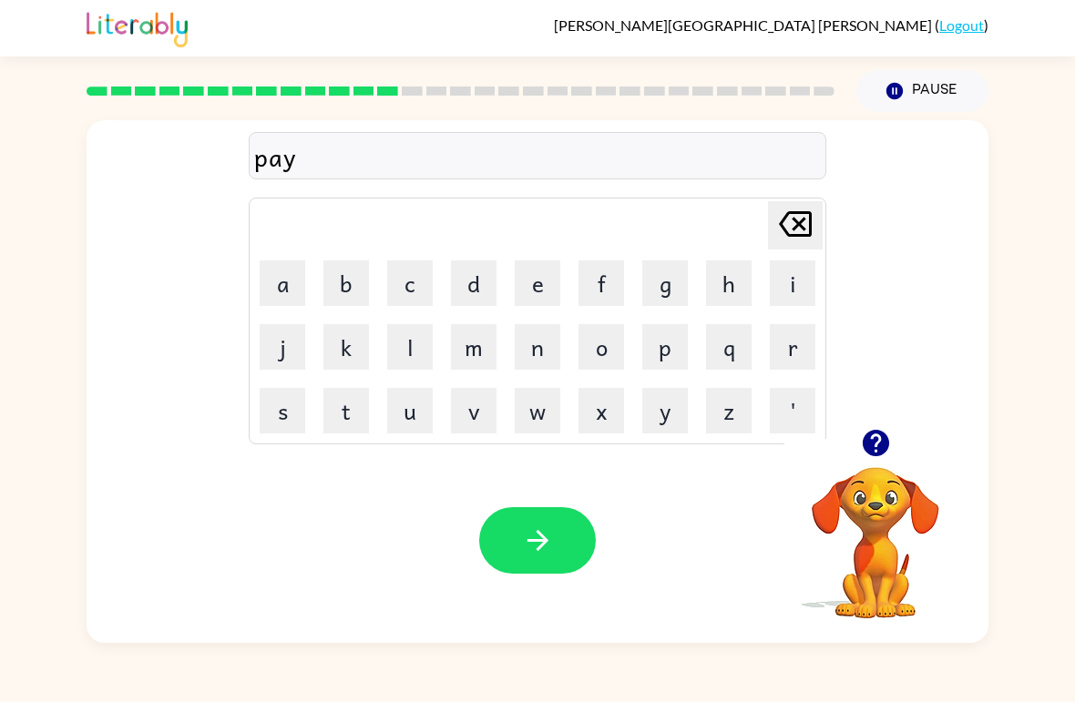
click at [527, 266] on button "e" at bounding box center [538, 284] width 46 height 46
click at [538, 354] on button "n" at bounding box center [538, 347] width 46 height 46
click at [361, 398] on button "t" at bounding box center [346, 411] width 46 height 46
click at [541, 525] on button "button" at bounding box center [537, 540] width 117 height 67
click at [885, 459] on icon "button" at bounding box center [876, 443] width 32 height 32
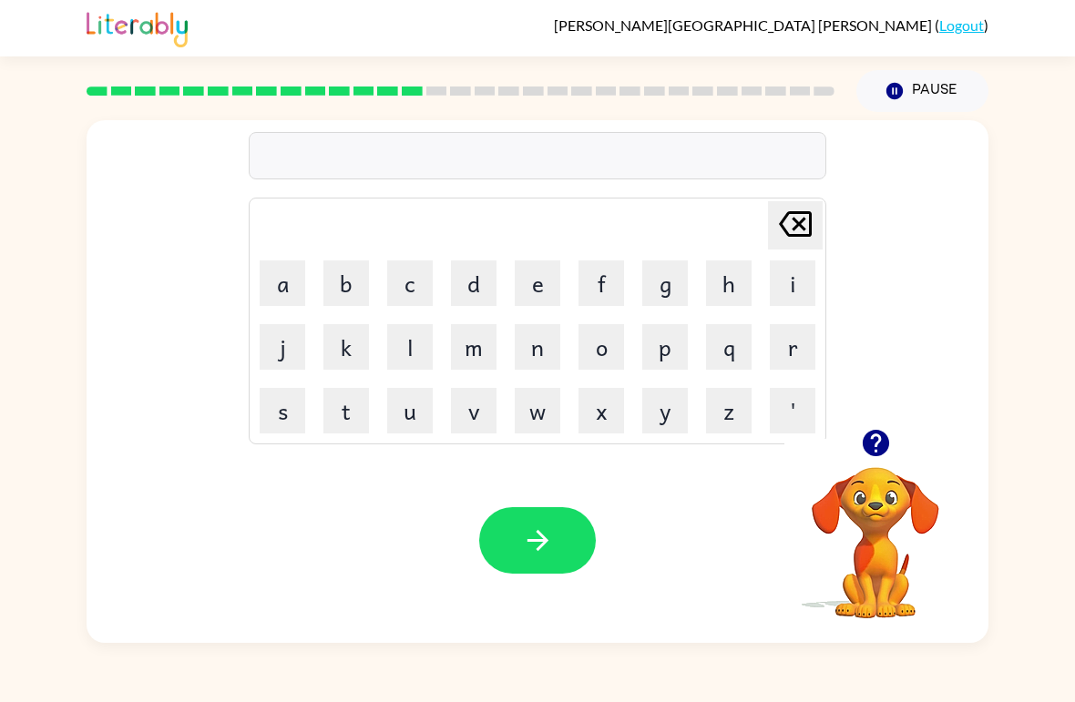
click at [546, 339] on button "n" at bounding box center [538, 347] width 46 height 46
click at [532, 282] on button "e" at bounding box center [538, 284] width 46 height 46
click at [795, 277] on button "i" at bounding box center [793, 284] width 46 height 46
click at [668, 282] on button "g" at bounding box center [665, 284] width 46 height 46
click at [725, 282] on button "h" at bounding box center [729, 284] width 46 height 46
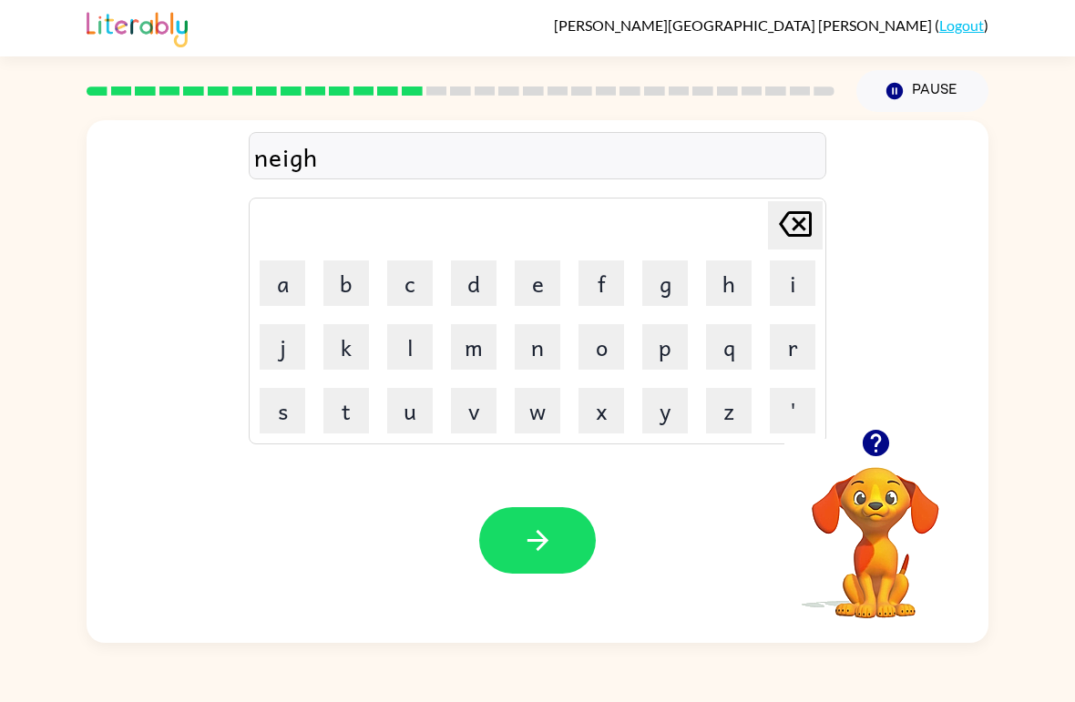
click at [531, 281] on button "e" at bounding box center [538, 284] width 46 height 46
click at [789, 362] on button "r" at bounding box center [793, 347] width 46 height 46
click at [568, 518] on button "button" at bounding box center [537, 540] width 117 height 67
click at [269, 413] on button "s" at bounding box center [283, 411] width 46 height 46
click at [661, 342] on button "p" at bounding box center [665, 347] width 46 height 46
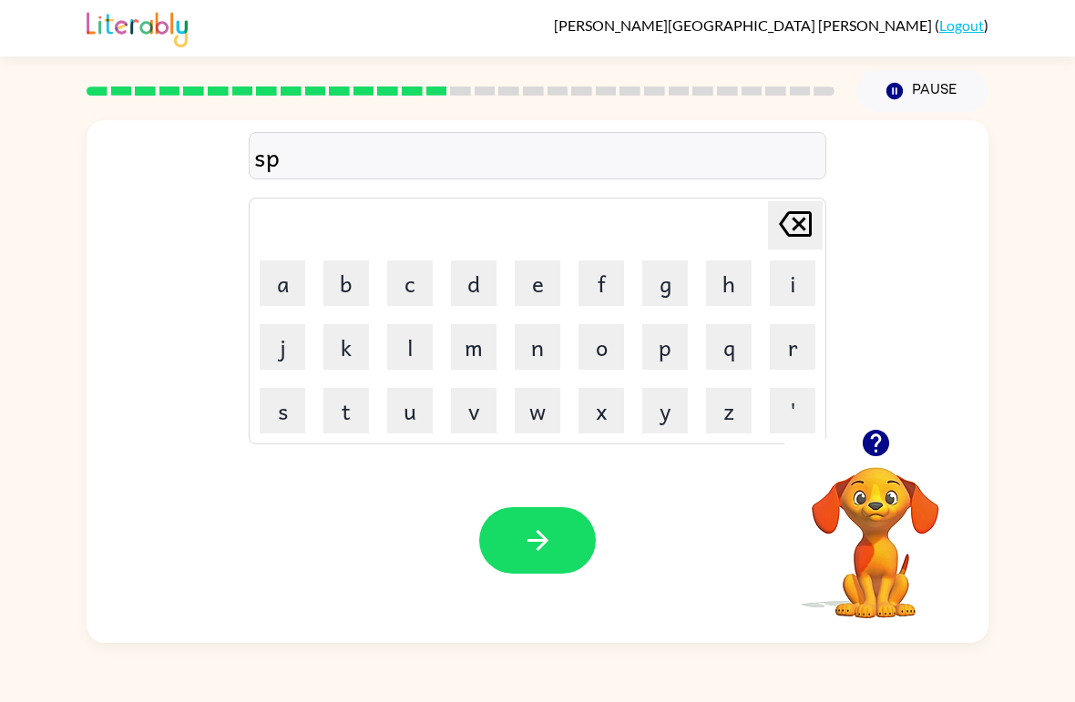
click at [266, 296] on button "a" at bounding box center [283, 284] width 46 height 46
click at [792, 354] on button "r" at bounding box center [793, 347] width 46 height 46
click at [415, 282] on button "c" at bounding box center [410, 284] width 46 height 46
click at [555, 551] on button "button" at bounding box center [537, 540] width 117 height 67
click at [656, 347] on button "p" at bounding box center [665, 347] width 46 height 46
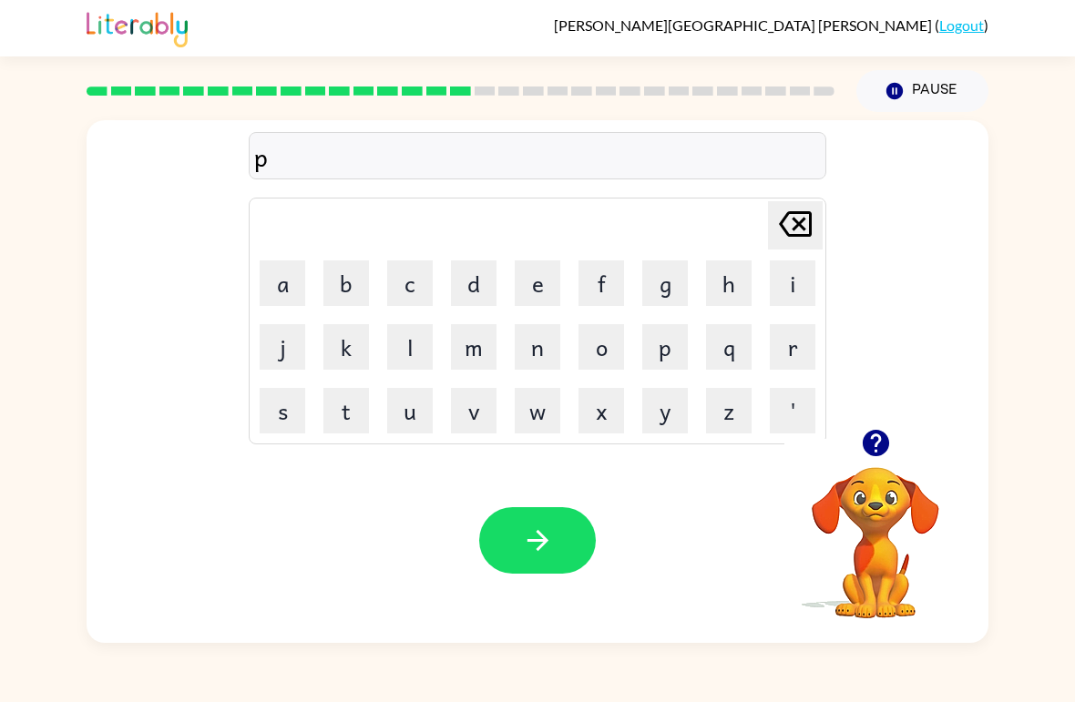
click at [303, 277] on button "a" at bounding box center [283, 284] width 46 height 46
click at [404, 428] on button "u" at bounding box center [410, 411] width 46 height 46
click at [417, 341] on button "l" at bounding box center [410, 347] width 46 height 46
click at [860, 429] on icon "button" at bounding box center [876, 443] width 32 height 32
click at [408, 364] on button "l" at bounding box center [410, 347] width 46 height 46
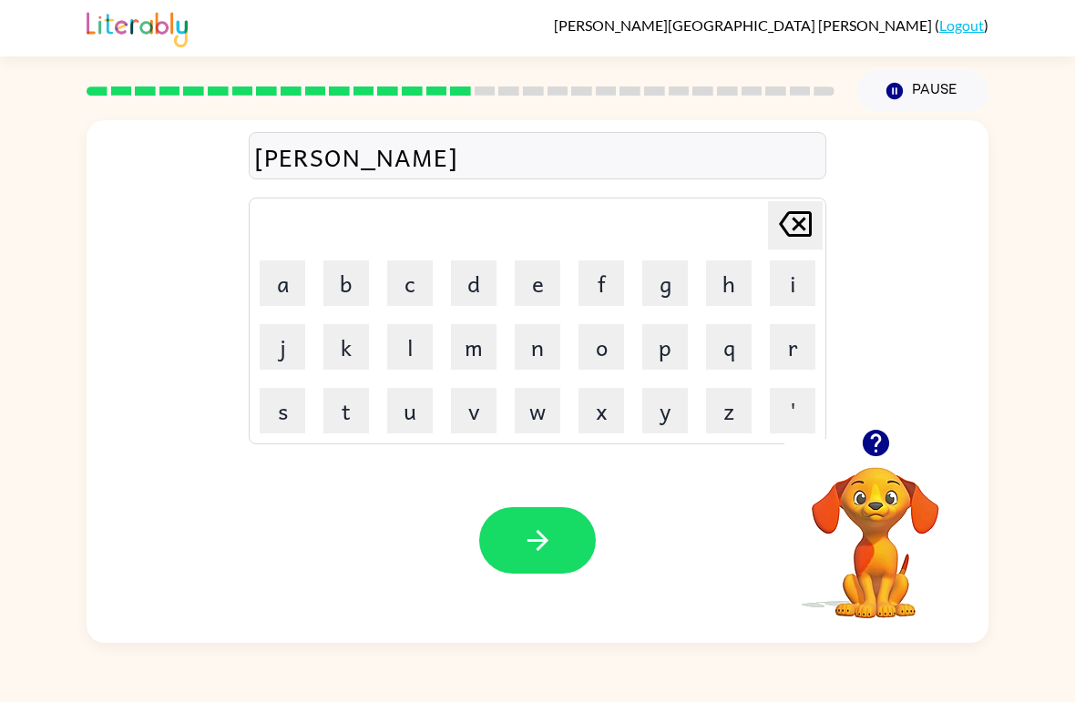
click at [815, 213] on icon "[PERSON_NAME] last character input" at bounding box center [796, 224] width 44 height 44
click at [582, 540] on button "button" at bounding box center [537, 540] width 117 height 67
click at [298, 398] on button "s" at bounding box center [283, 411] width 46 height 46
click at [677, 355] on button "p" at bounding box center [665, 347] width 46 height 46
click at [537, 286] on button "e" at bounding box center [538, 284] width 46 height 46
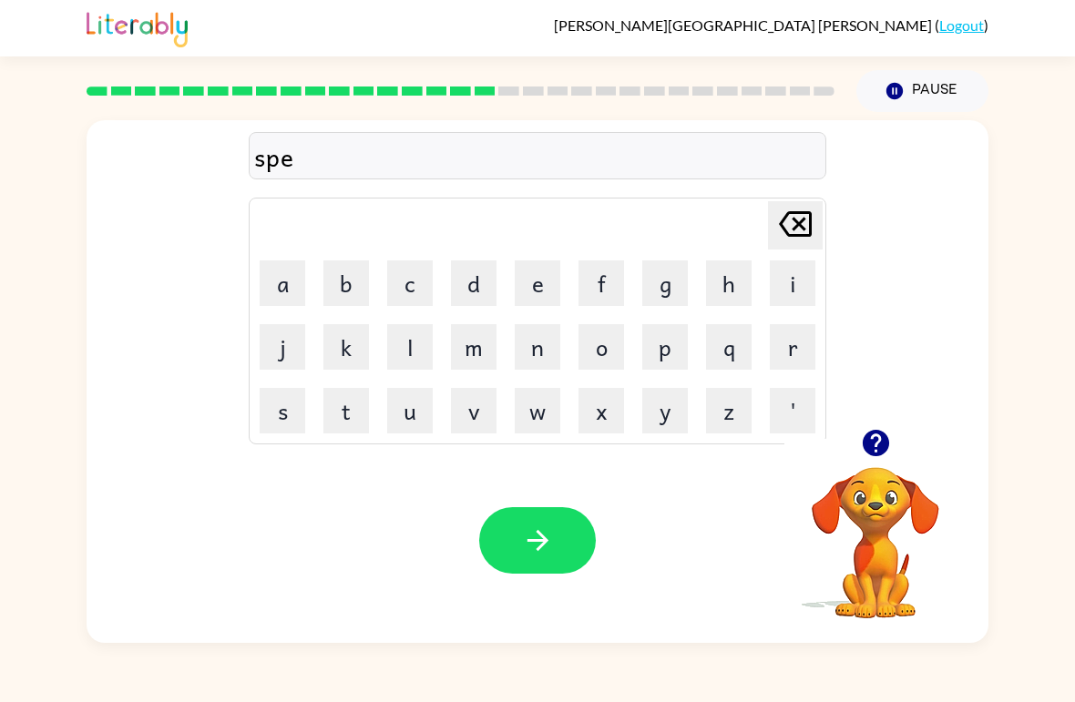
click at [536, 285] on button "e" at bounding box center [538, 284] width 46 height 46
click at [524, 358] on button "n" at bounding box center [538, 347] width 46 height 46
click at [788, 289] on button "i" at bounding box center [793, 284] width 46 height 46
click at [659, 290] on button "g" at bounding box center [665, 284] width 46 height 46
click at [528, 551] on icon "button" at bounding box center [538, 541] width 32 height 32
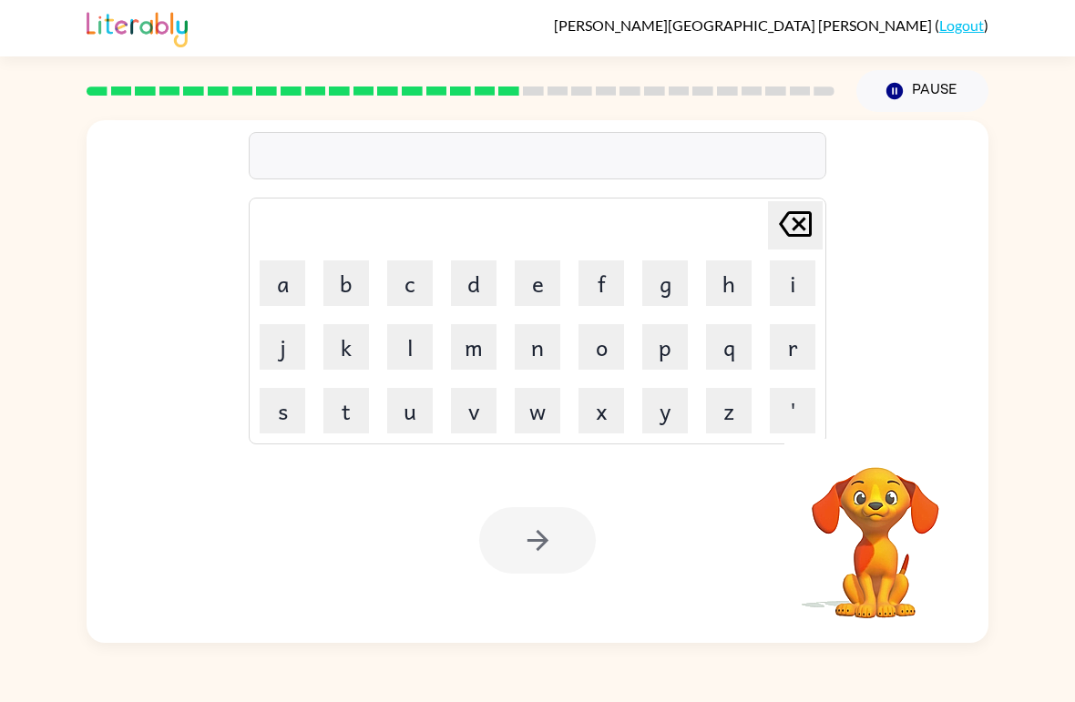
click at [677, 283] on button "g" at bounding box center [665, 284] width 46 height 46
click at [808, 342] on button "r" at bounding box center [793, 347] width 46 height 46
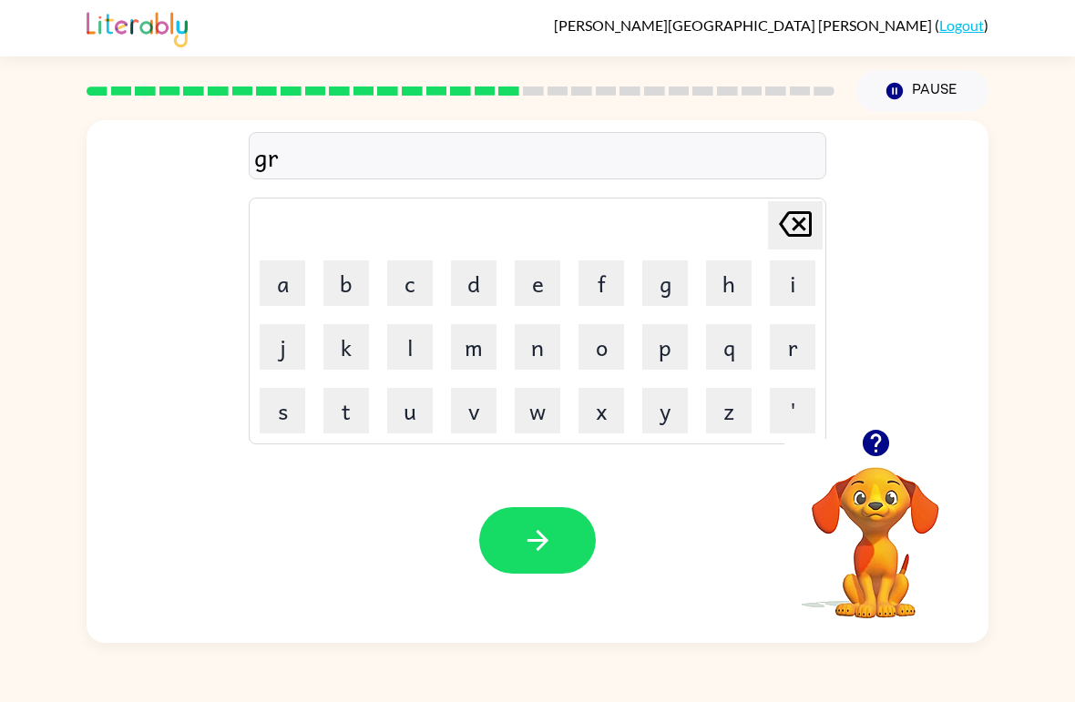
click at [413, 414] on button "u" at bounding box center [410, 411] width 46 height 46
click at [672, 345] on button "p" at bounding box center [665, 347] width 46 height 46
click at [780, 288] on button "i" at bounding box center [793, 284] width 46 height 46
click at [525, 272] on button "e" at bounding box center [538, 284] width 46 height 46
click at [287, 396] on button "s" at bounding box center [283, 411] width 46 height 46
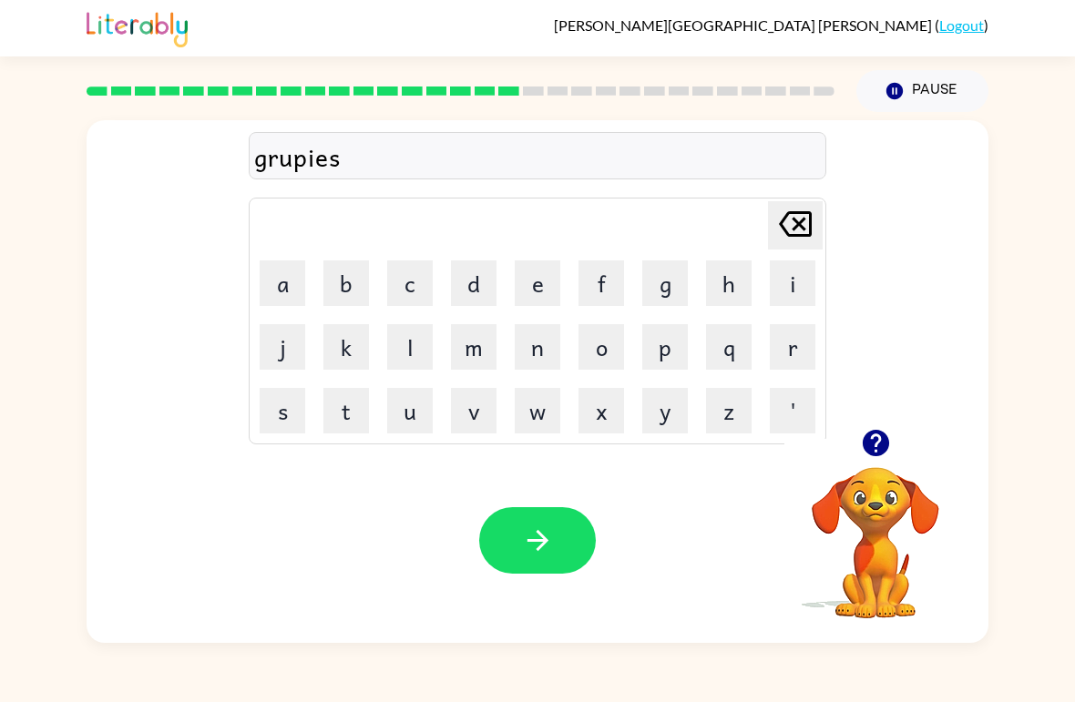
click at [523, 533] on icon "button" at bounding box center [538, 541] width 32 height 32
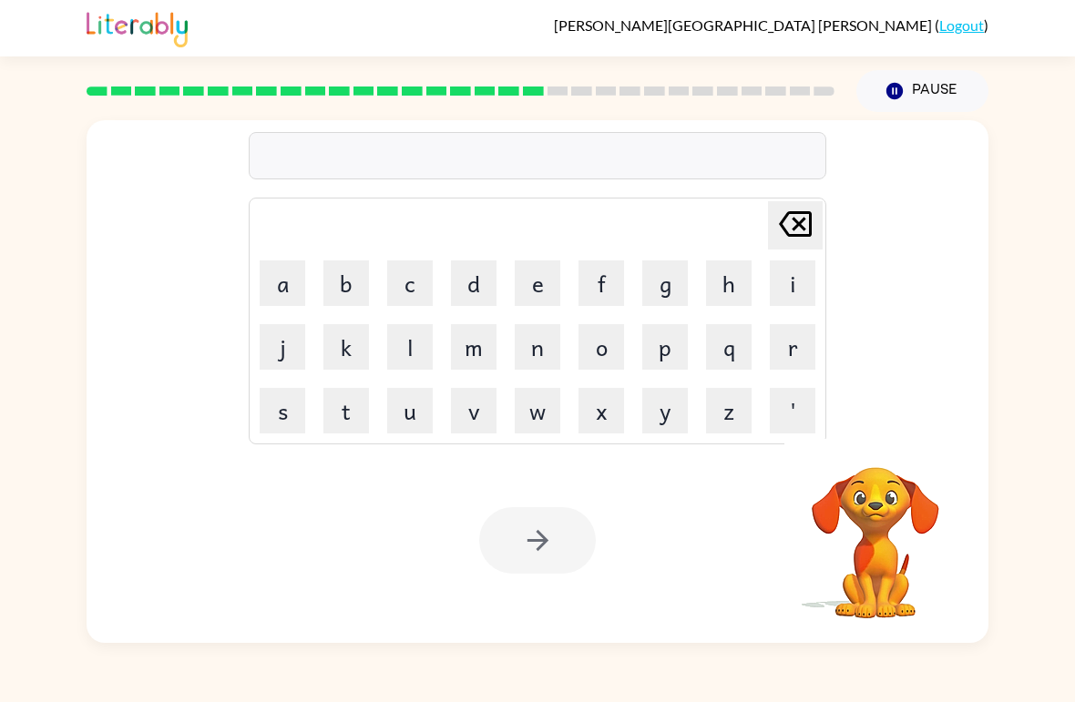
click at [780, 290] on button "i" at bounding box center [793, 284] width 46 height 46
click at [400, 285] on button "c" at bounding box center [410, 284] width 46 height 46
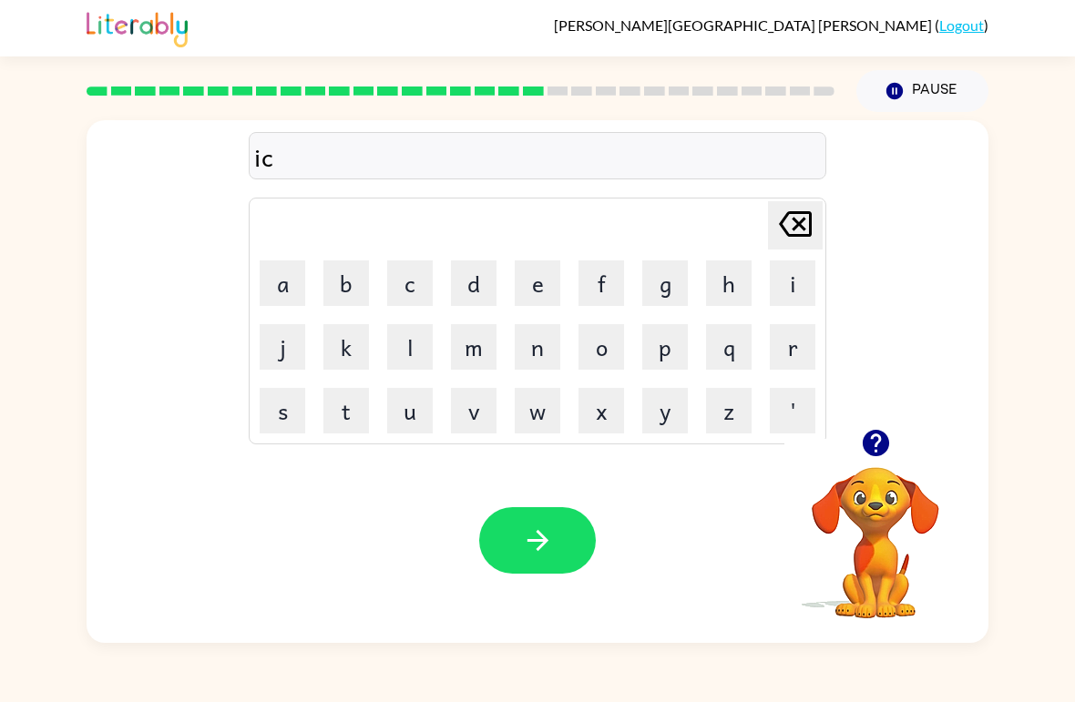
click at [806, 350] on button "r" at bounding box center [793, 347] width 46 height 46
click at [546, 279] on button "e" at bounding box center [538, 284] width 46 height 46
click at [484, 270] on button "d" at bounding box center [474, 284] width 46 height 46
click at [784, 288] on button "i" at bounding box center [793, 284] width 46 height 46
click at [362, 275] on button "b" at bounding box center [346, 284] width 46 height 46
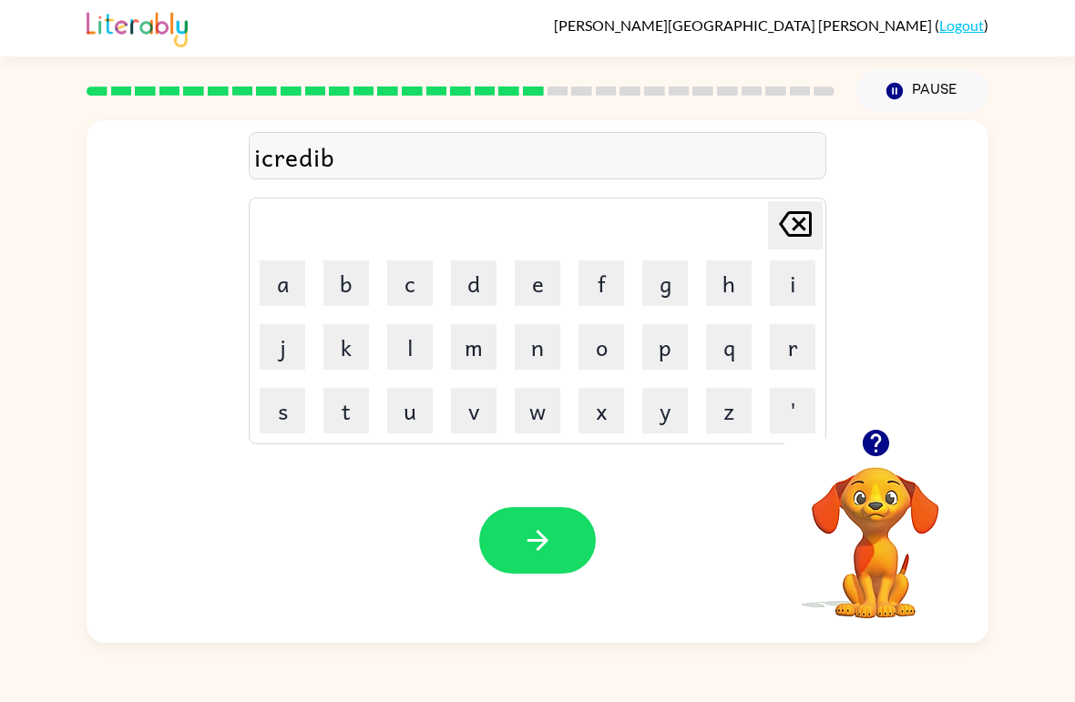
click at [413, 334] on button "l" at bounding box center [410, 347] width 46 height 46
click at [538, 281] on button "e" at bounding box center [538, 284] width 46 height 46
click at [538, 538] on icon "button" at bounding box center [538, 541] width 32 height 32
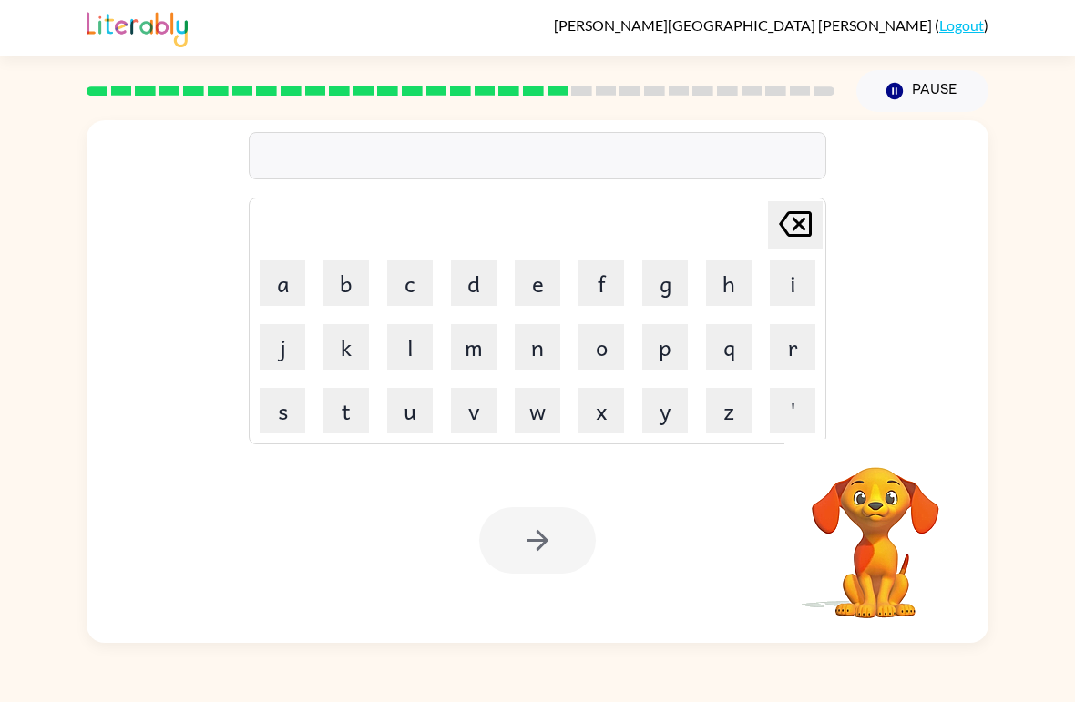
click at [416, 339] on button "l" at bounding box center [410, 347] width 46 height 46
click at [776, 272] on button "i" at bounding box center [793, 284] width 46 height 46
click at [278, 412] on button "s" at bounding box center [283, 411] width 46 height 46
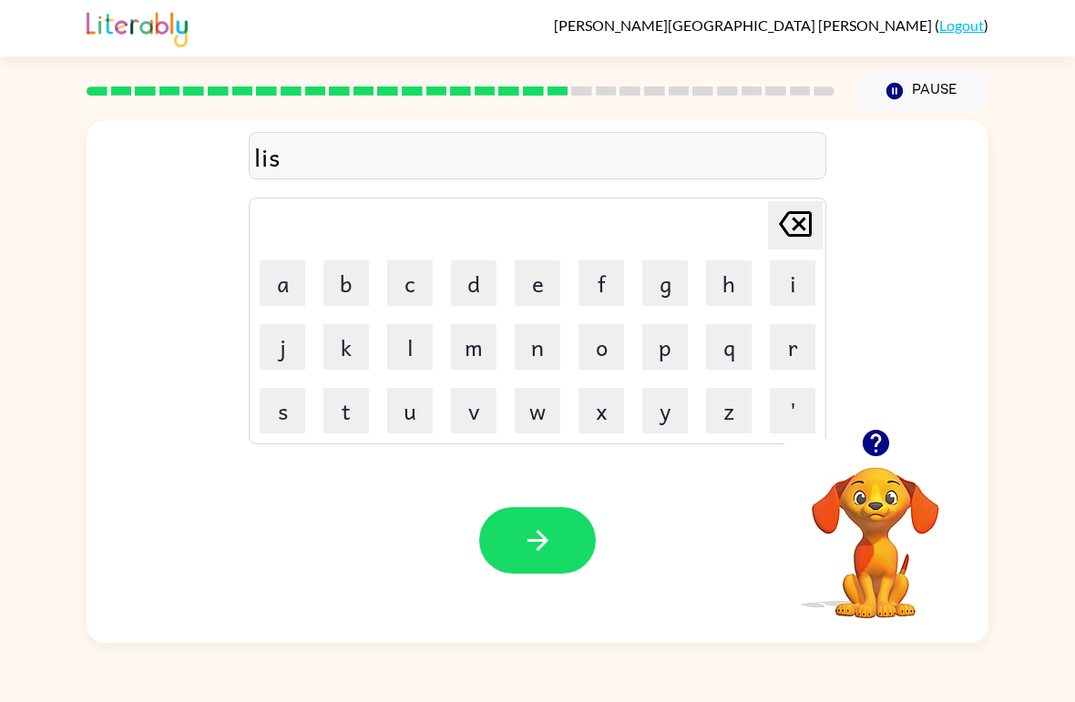
click at [529, 268] on button "e" at bounding box center [538, 284] width 46 height 46
click at [541, 358] on button "n" at bounding box center [538, 347] width 46 height 46
click at [368, 411] on button "t" at bounding box center [346, 411] width 46 height 46
click at [517, 522] on button "button" at bounding box center [537, 540] width 117 height 67
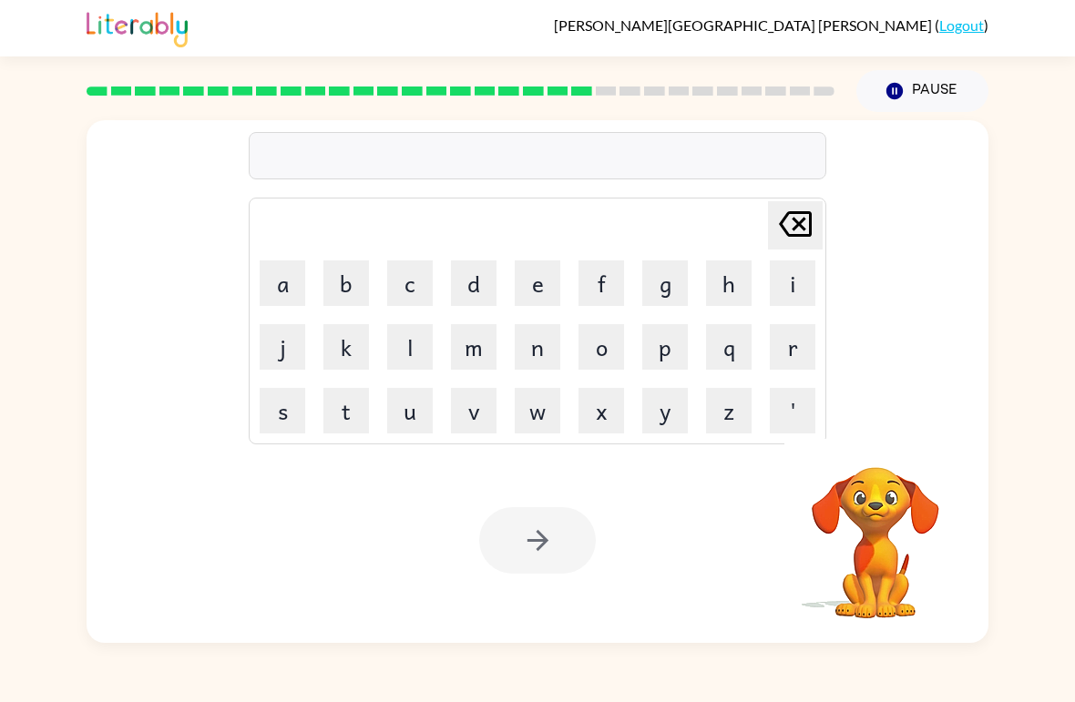
click at [545, 350] on button "n" at bounding box center [538, 347] width 46 height 46
click at [592, 353] on button "o" at bounding box center [602, 347] width 46 height 46
click at [477, 339] on button "m" at bounding box center [474, 347] width 46 height 46
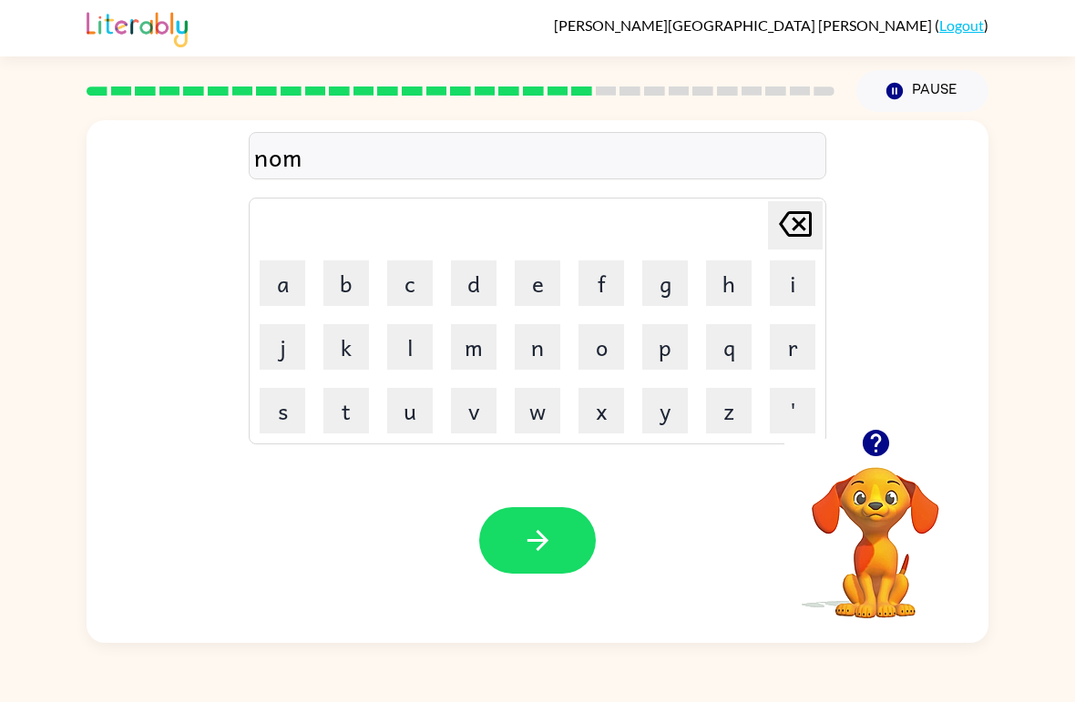
click at [798, 277] on button "i" at bounding box center [793, 284] width 46 height 46
click at [539, 347] on button "n" at bounding box center [538, 347] width 46 height 46
click at [271, 280] on button "a" at bounding box center [283, 284] width 46 height 46
click at [354, 392] on button "t" at bounding box center [346, 411] width 46 height 46
click at [535, 288] on button "e" at bounding box center [538, 284] width 46 height 46
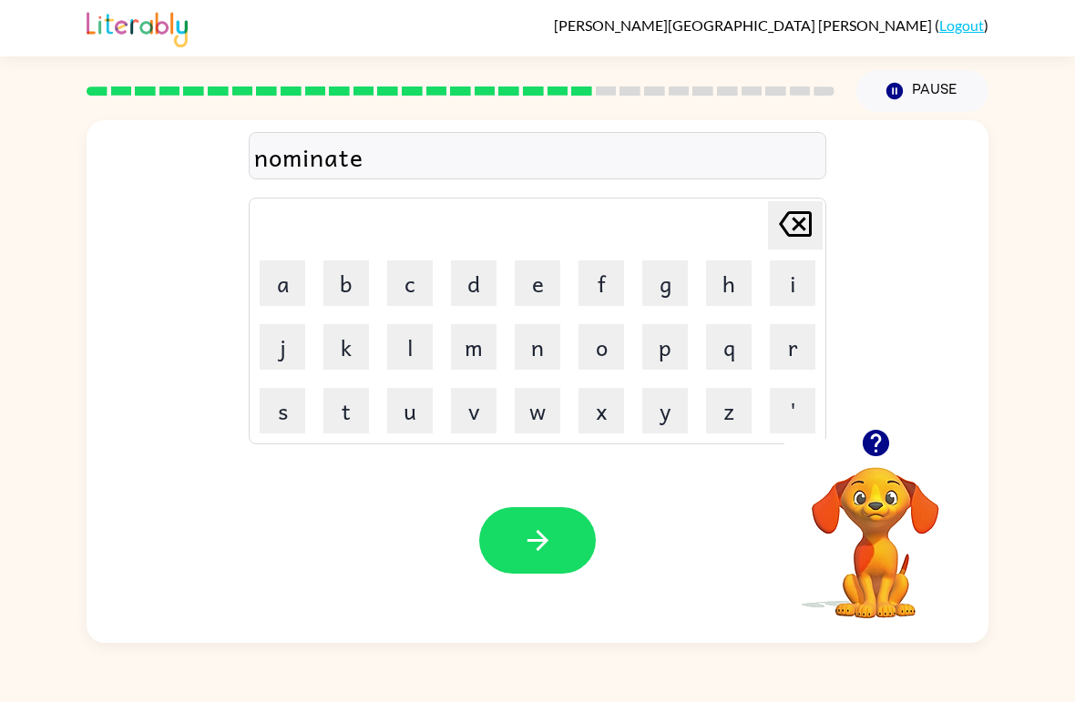
click at [518, 516] on button "button" at bounding box center [537, 540] width 117 height 67
click at [281, 409] on button "s" at bounding box center [283, 411] width 46 height 46
click at [408, 415] on button "u" at bounding box center [410, 411] width 46 height 46
click at [293, 415] on button "s" at bounding box center [283, 411] width 46 height 46
click at [350, 412] on button "t" at bounding box center [346, 411] width 46 height 46
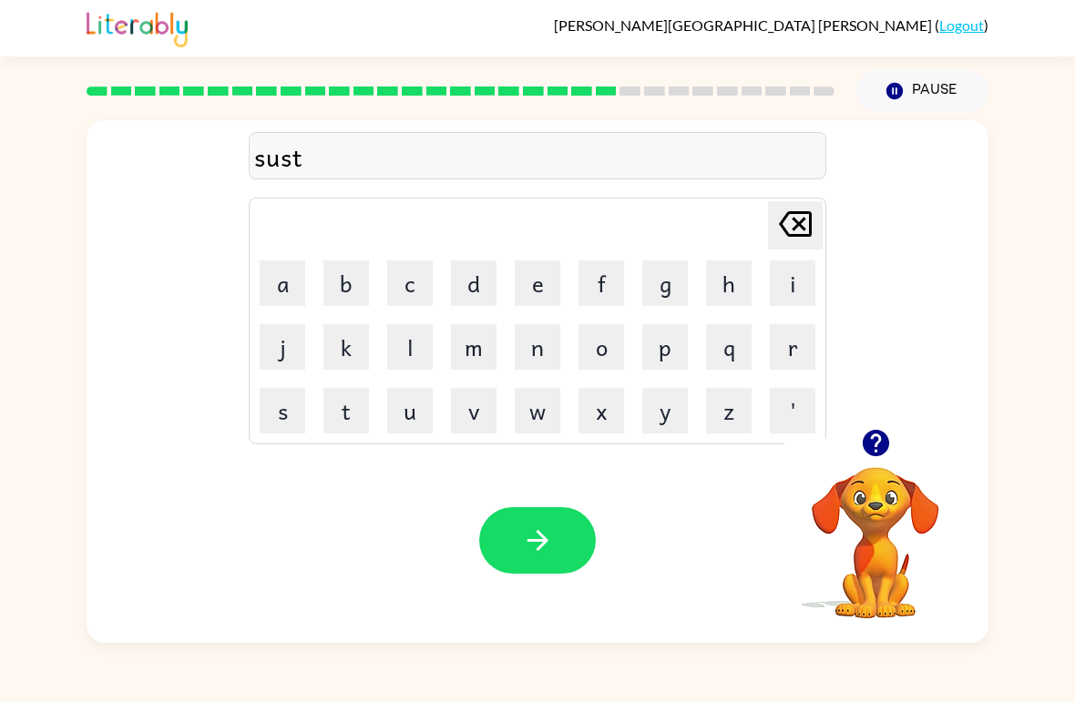
click at [295, 291] on button "a" at bounding box center [283, 284] width 46 height 46
click at [535, 351] on button "n" at bounding box center [538, 347] width 46 height 46
click at [541, 542] on icon "button" at bounding box center [537, 540] width 21 height 21
click at [864, 443] on icon "button" at bounding box center [875, 443] width 26 height 26
click at [549, 412] on button "w" at bounding box center [538, 411] width 46 height 46
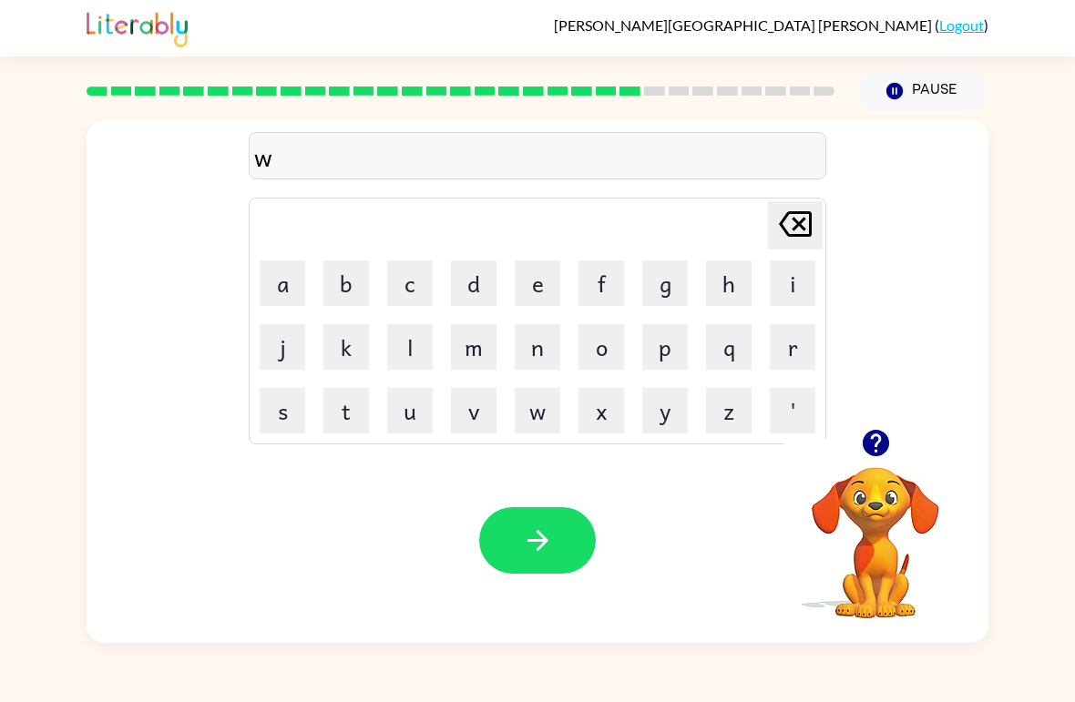
click at [522, 288] on button "e" at bounding box center [538, 284] width 46 height 46
click at [799, 345] on button "r" at bounding box center [793, 347] width 46 height 46
click at [476, 273] on button "d" at bounding box center [474, 284] width 46 height 46
click at [783, 293] on button "i" at bounding box center [793, 284] width 46 height 46
click at [540, 518] on button "button" at bounding box center [537, 540] width 117 height 67
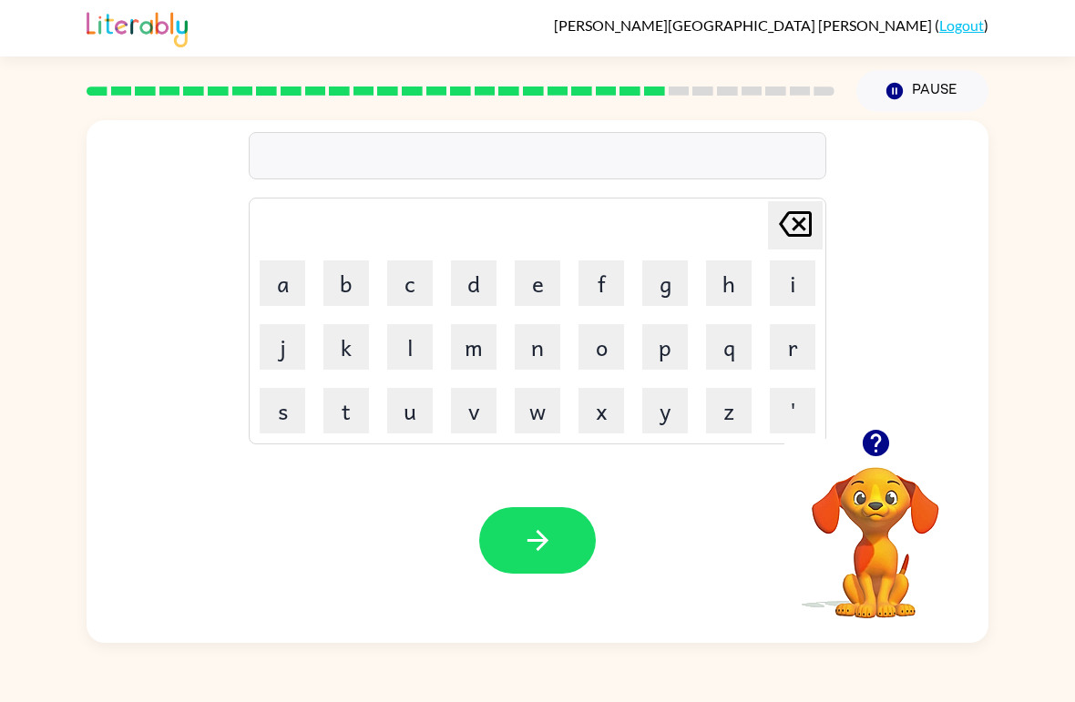
click at [796, 340] on button "r" at bounding box center [793, 347] width 46 height 46
click at [530, 282] on button "e" at bounding box center [538, 284] width 46 height 46
click at [403, 347] on button "l" at bounding box center [410, 347] width 46 height 46
click at [292, 279] on button "a" at bounding box center [283, 284] width 46 height 46
click at [794, 283] on button "i" at bounding box center [793, 284] width 46 height 46
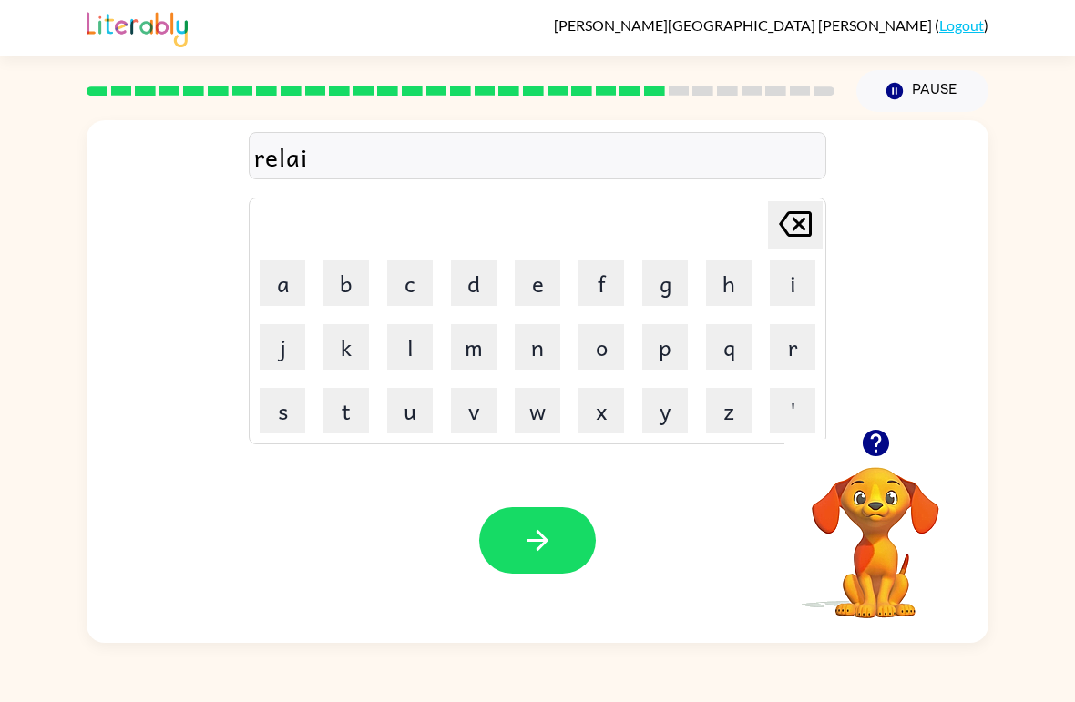
click at [346, 392] on button "t" at bounding box center [346, 411] width 46 height 46
click at [530, 286] on button "e" at bounding box center [538, 284] width 46 height 46
click at [350, 411] on button "t" at bounding box center [346, 411] width 46 height 46
click at [530, 522] on button "button" at bounding box center [537, 540] width 117 height 67
click at [872, 436] on icon "button" at bounding box center [875, 443] width 26 height 26
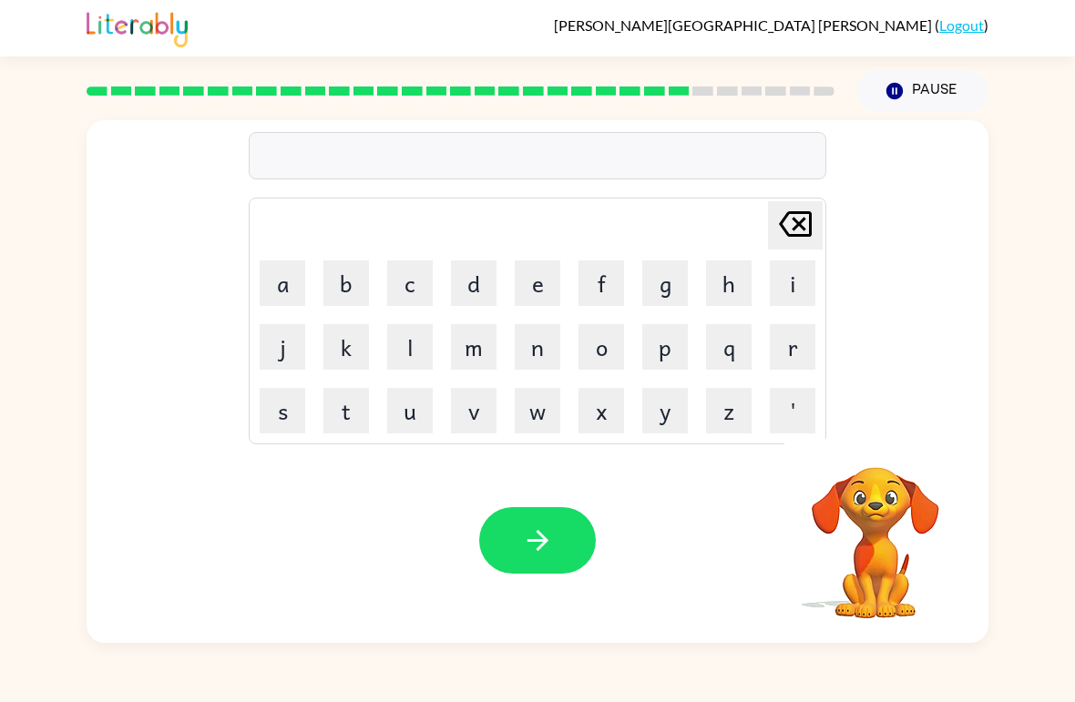
click at [348, 350] on button "k" at bounding box center [346, 347] width 46 height 46
click at [787, 287] on button "i" at bounding box center [793, 284] width 46 height 46
click at [531, 279] on button "e" at bounding box center [538, 284] width 46 height 46
click at [302, 272] on button "a" at bounding box center [283, 284] width 46 height 46
click at [535, 535] on icon "button" at bounding box center [538, 541] width 32 height 32
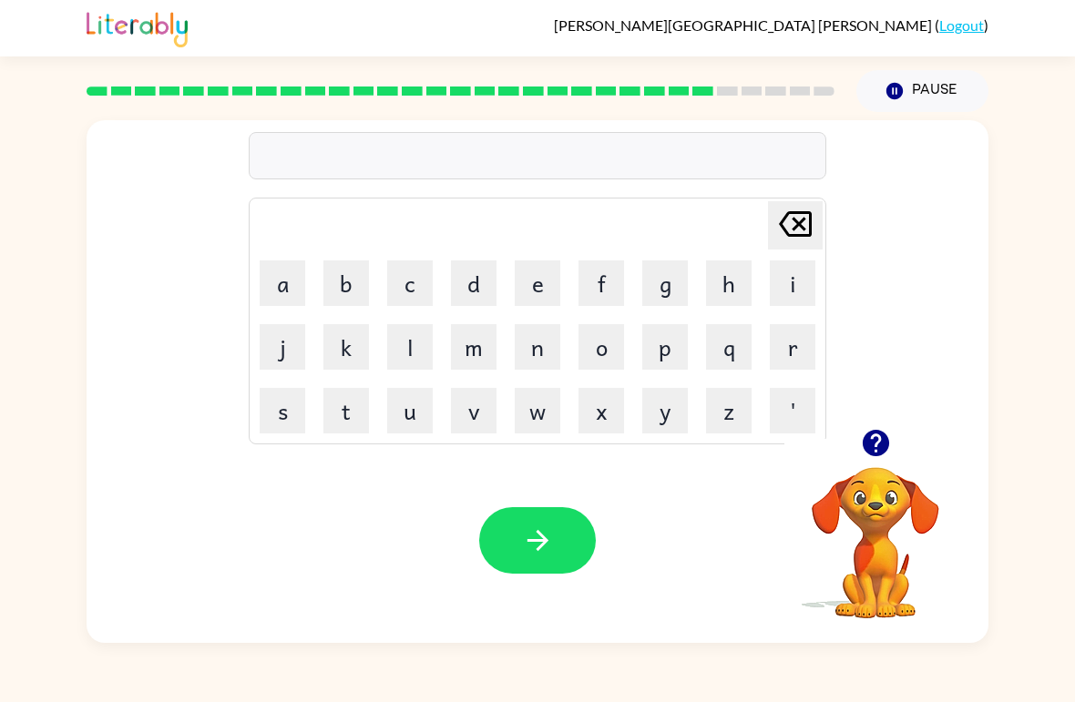
click at [294, 283] on button "a" at bounding box center [283, 284] width 46 height 46
click at [655, 349] on button "p" at bounding box center [665, 347] width 46 height 46
click at [271, 283] on button "a" at bounding box center [283, 284] width 46 height 46
click at [795, 365] on button "r" at bounding box center [793, 347] width 46 height 46
click at [368, 403] on button "t" at bounding box center [346, 411] width 46 height 46
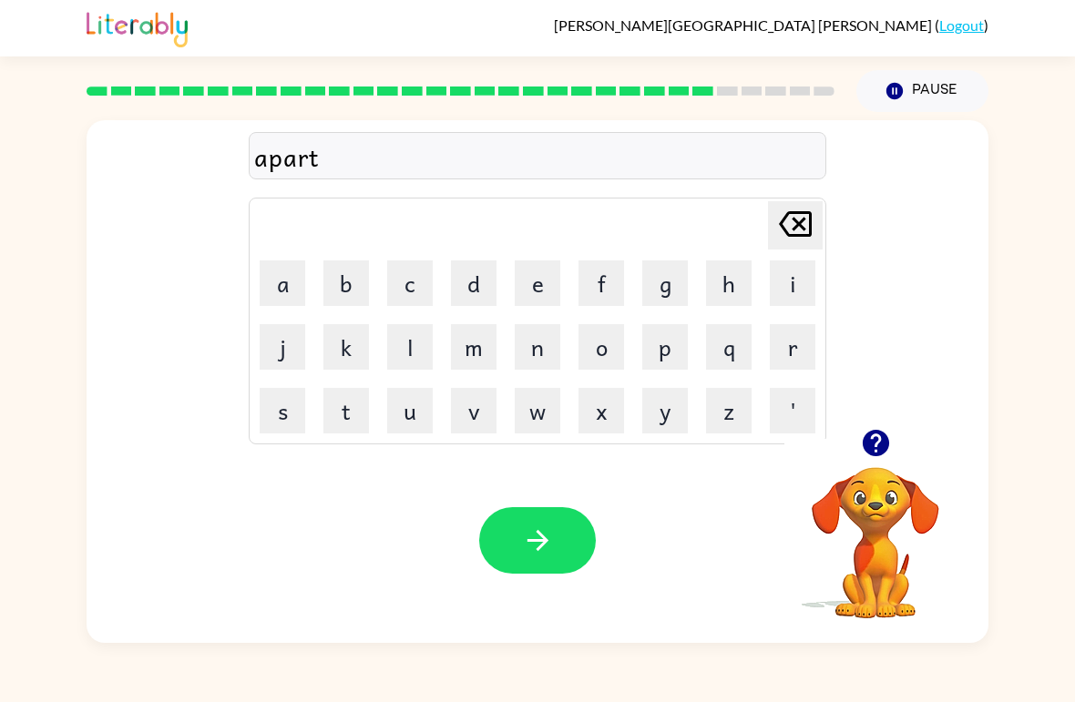
click at [877, 432] on icon "button" at bounding box center [875, 443] width 26 height 26
click at [493, 335] on button "m" at bounding box center [474, 347] width 46 height 46
click at [543, 274] on button "e" at bounding box center [538, 284] width 46 height 46
click at [539, 354] on button "n" at bounding box center [538, 347] width 46 height 46
click at [337, 418] on button "t" at bounding box center [346, 411] width 46 height 46
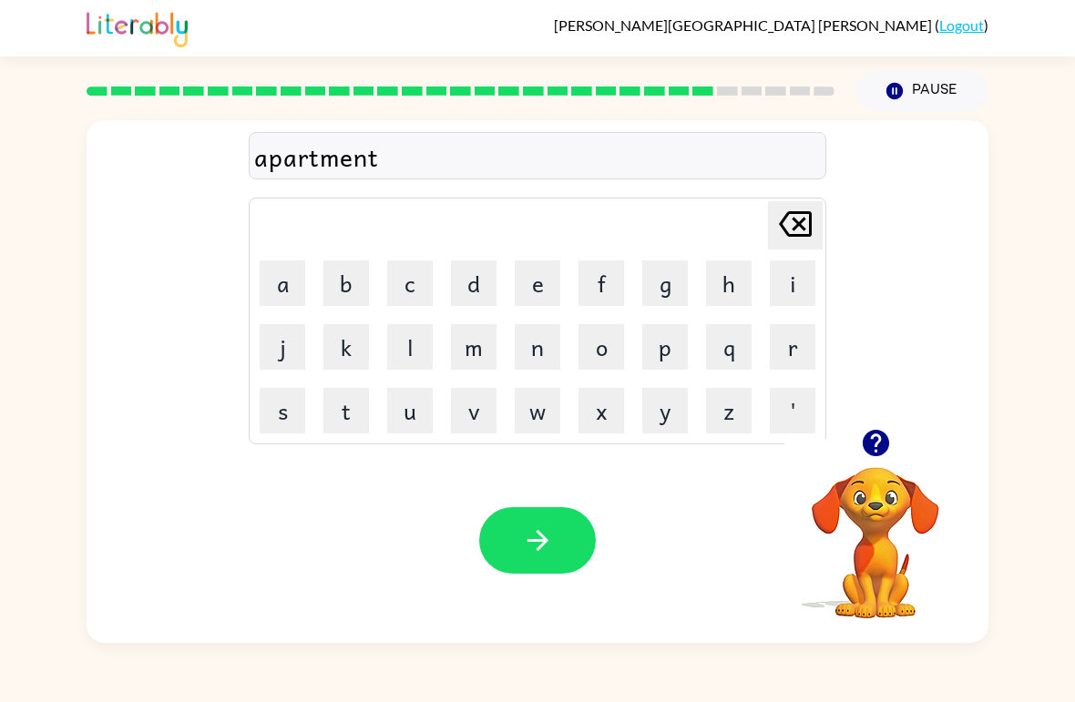
click at [531, 522] on button "button" at bounding box center [537, 540] width 117 height 67
click at [285, 422] on button "s" at bounding box center [283, 411] width 46 height 46
click at [419, 342] on button "l" at bounding box center [410, 347] width 46 height 46
click at [314, 263] on table "[PERSON_NAME] last character input a b c d e f g h i j k l m n o p q r s t u v …" at bounding box center [538, 321] width 576 height 245
click at [285, 279] on button "a" at bounding box center [283, 284] width 46 height 46
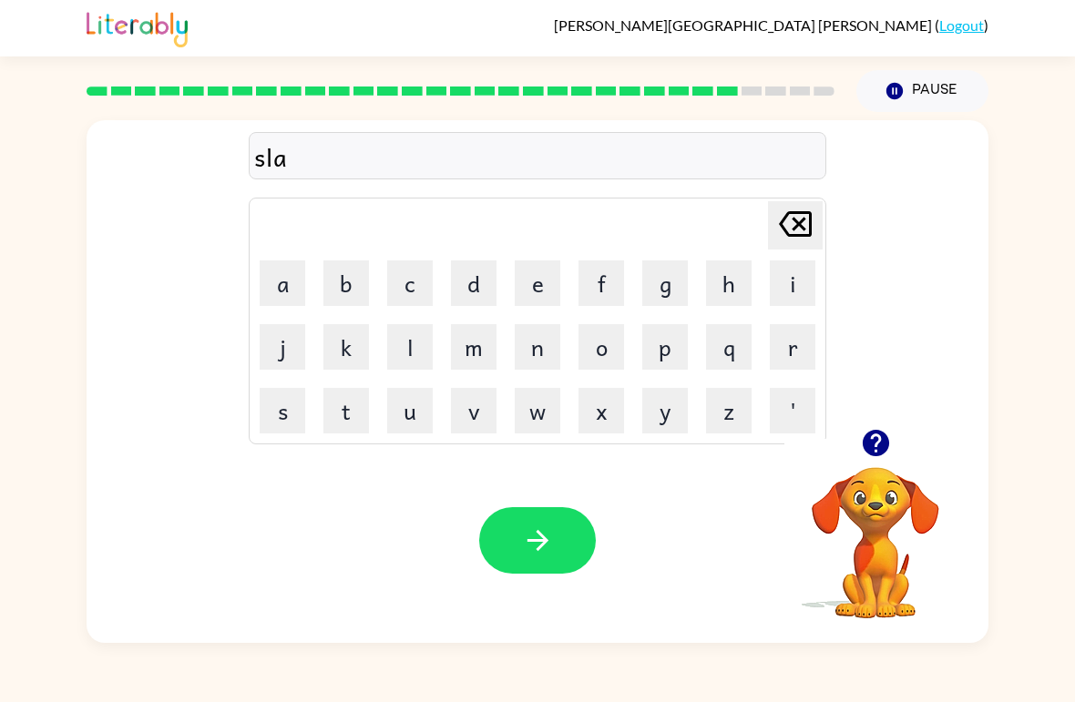
click at [792, 287] on button "i" at bounding box center [793, 284] width 46 height 46
click at [352, 418] on button "t" at bounding box center [346, 411] width 46 height 46
click at [522, 531] on icon "button" at bounding box center [538, 541] width 32 height 32
click at [879, 452] on icon "button" at bounding box center [875, 443] width 26 height 26
click at [405, 407] on button "u" at bounding box center [410, 411] width 46 height 46
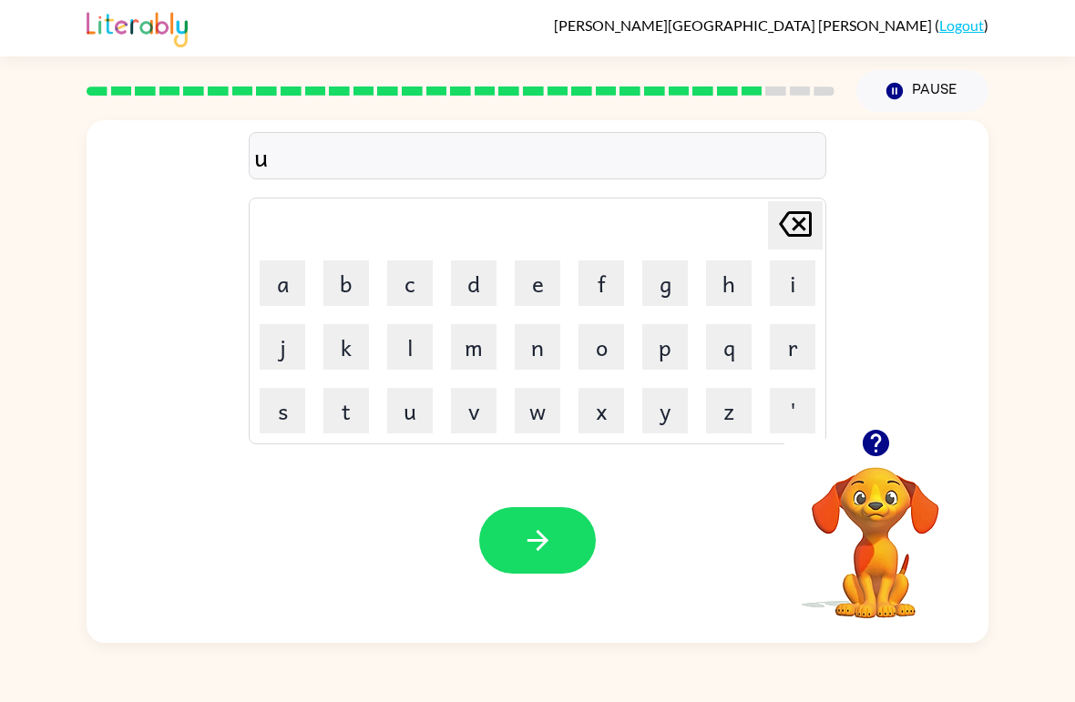
click at [778, 291] on button "i" at bounding box center [793, 284] width 46 height 46
click at [488, 417] on button "v" at bounding box center [474, 411] width 46 height 46
click at [555, 261] on button "e" at bounding box center [538, 284] width 46 height 46
click at [871, 431] on icon "button" at bounding box center [876, 443] width 32 height 32
click at [788, 357] on button "r" at bounding box center [793, 347] width 46 height 46
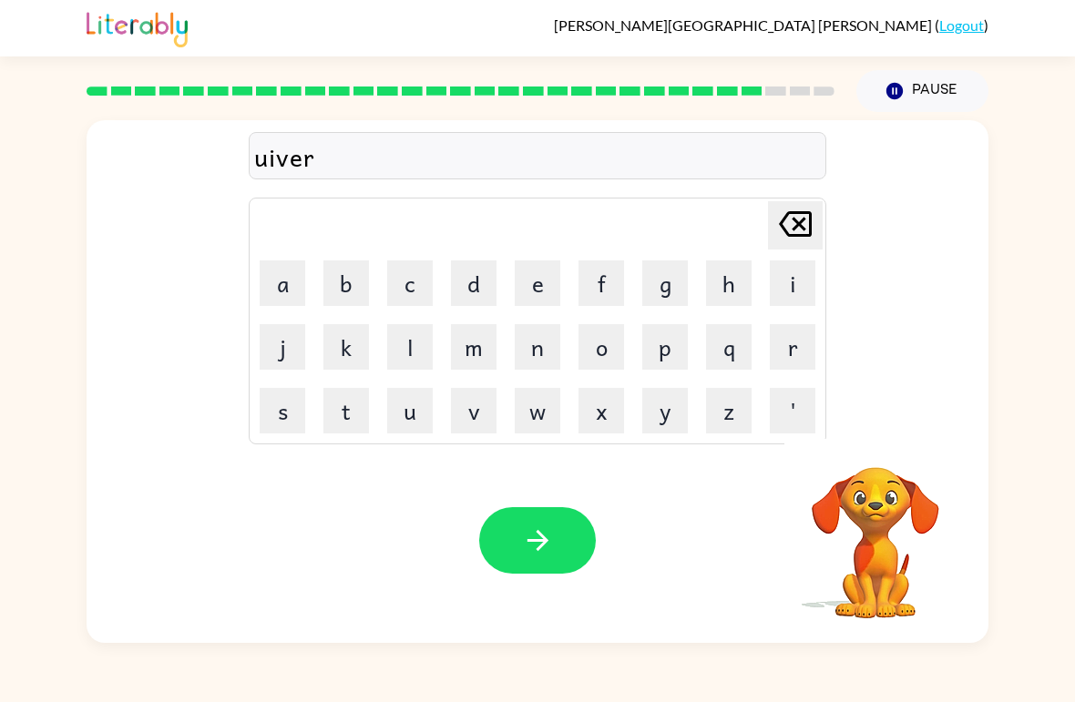
click at [272, 388] on button "s" at bounding box center [283, 411] width 46 height 46
click at [867, 451] on icon "button" at bounding box center [875, 443] width 26 height 26
click at [270, 303] on button "a" at bounding box center [283, 284] width 46 height 46
click at [415, 342] on button "l" at bounding box center [410, 347] width 46 height 46
click at [535, 533] on icon "button" at bounding box center [538, 541] width 32 height 32
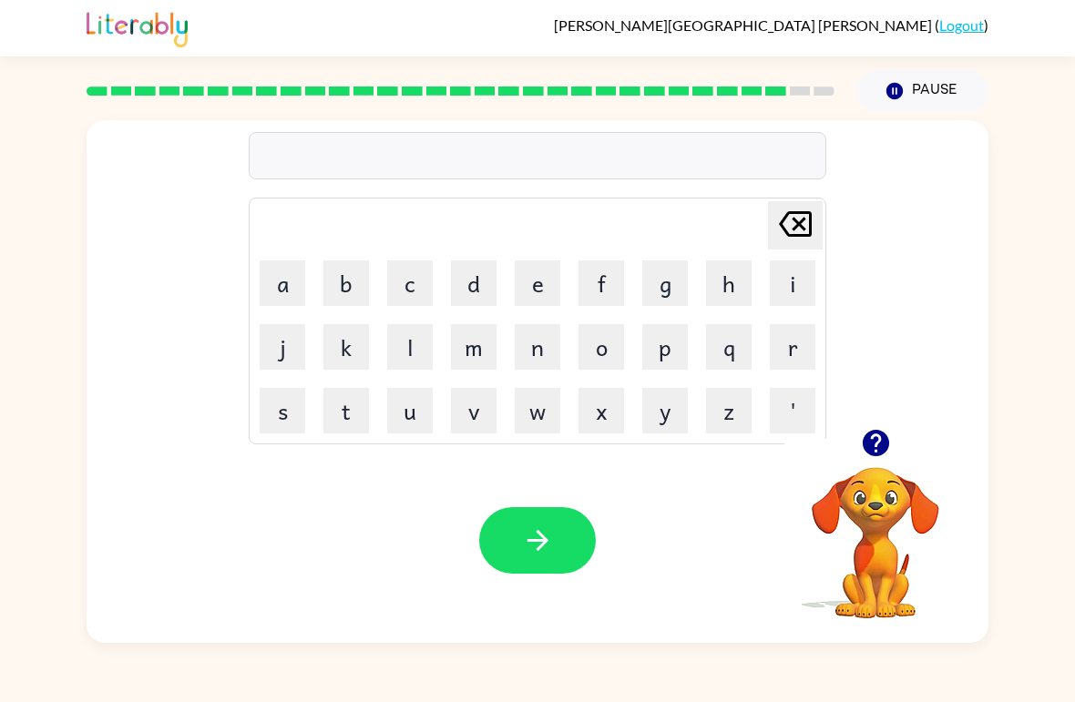
click at [279, 423] on button "s" at bounding box center [283, 411] width 46 height 46
click at [520, 272] on button "e" at bounding box center [538, 284] width 46 height 46
click at [407, 356] on button "l" at bounding box center [410, 347] width 46 height 46
click at [486, 405] on button "v" at bounding box center [474, 411] width 46 height 46
click at [543, 287] on button "e" at bounding box center [538, 284] width 46 height 46
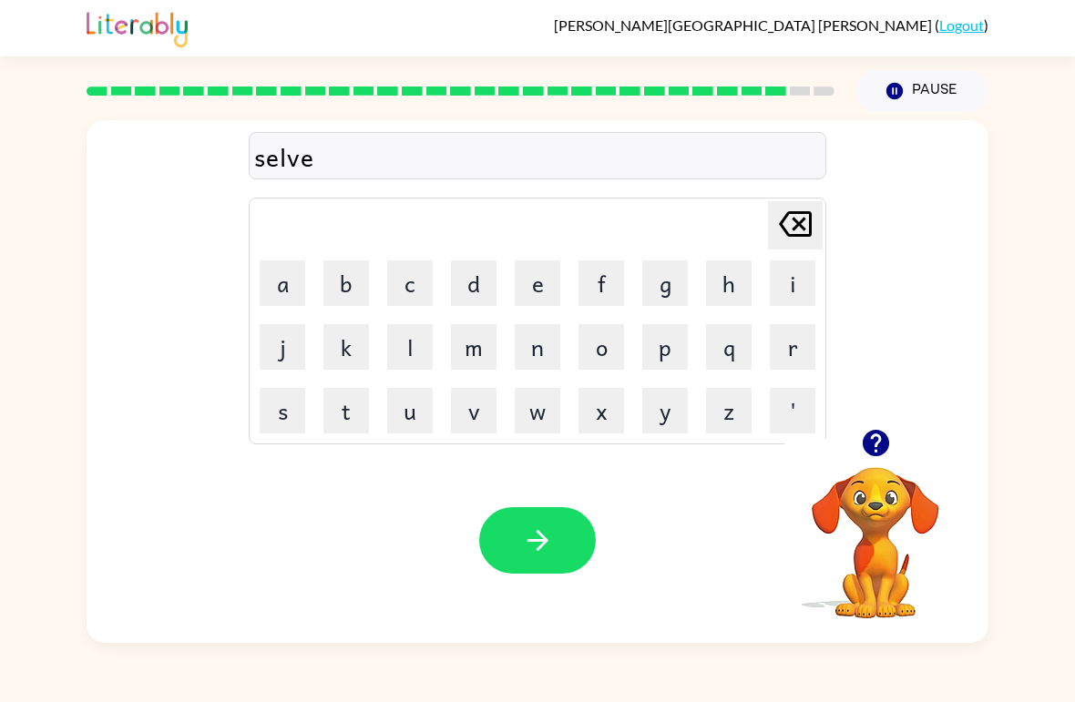
click at [774, 358] on button "r" at bounding box center [793, 347] width 46 height 46
click at [875, 456] on icon "button" at bounding box center [875, 443] width 26 height 26
click at [534, 425] on button "w" at bounding box center [538, 411] width 46 height 46
click at [535, 288] on button "e" at bounding box center [538, 284] width 46 height 46
click at [774, 351] on button "r" at bounding box center [793, 347] width 46 height 46
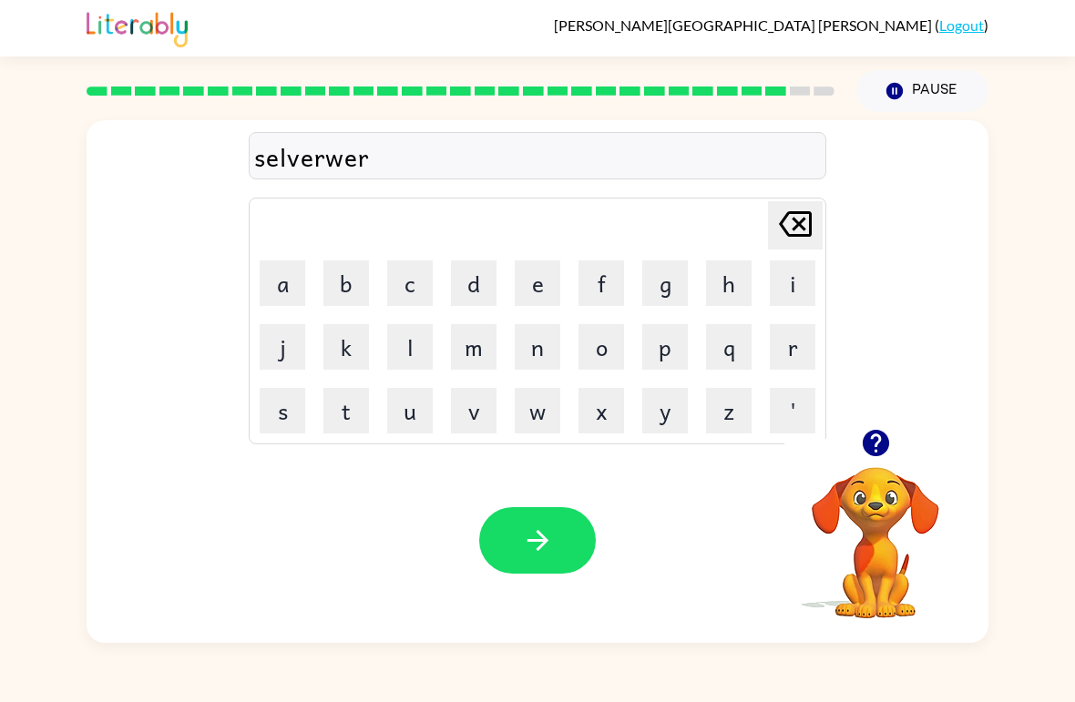
click at [518, 547] on button "button" at bounding box center [537, 540] width 117 height 67
click at [863, 442] on icon "button" at bounding box center [875, 443] width 26 height 26
click at [813, 263] on button "i" at bounding box center [793, 284] width 46 height 46
click at [535, 354] on button "n" at bounding box center [538, 347] width 46 height 46
click at [401, 282] on button "c" at bounding box center [410, 284] width 46 height 46
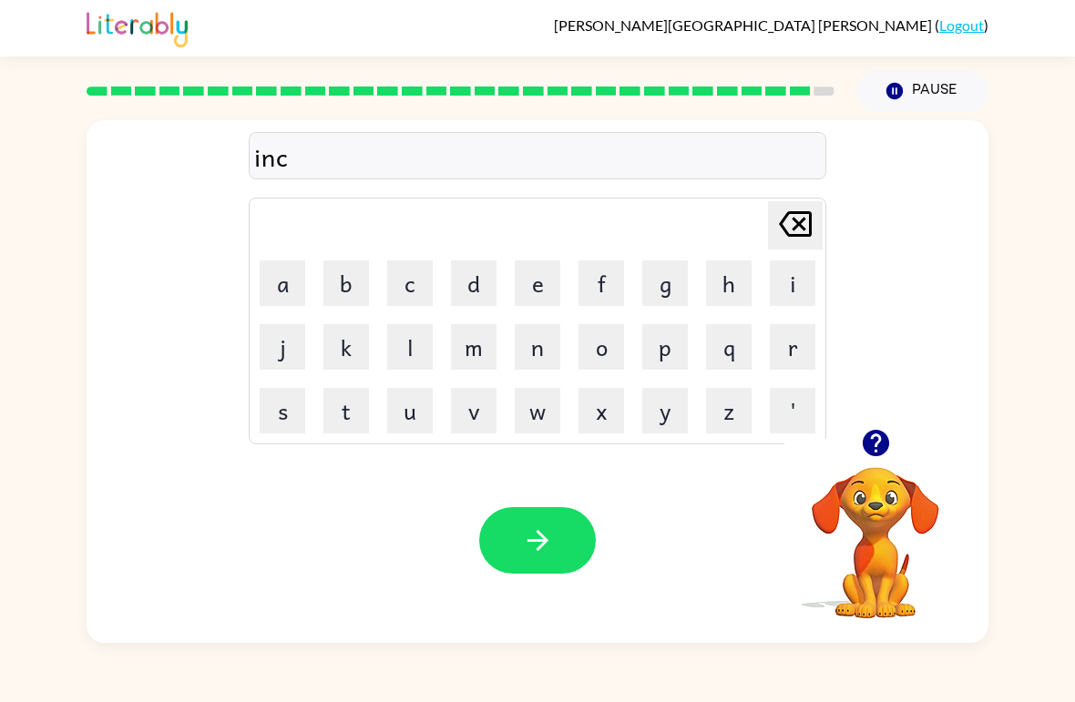
click at [287, 282] on button "a" at bounding box center [283, 284] width 46 height 46
click at [420, 405] on button "u" at bounding box center [410, 411] width 46 height 46
click at [549, 347] on button "n" at bounding box center [538, 347] width 46 height 46
click at [353, 405] on button "t" at bounding box center [346, 411] width 46 height 46
click at [538, 287] on button "e" at bounding box center [538, 284] width 46 height 46
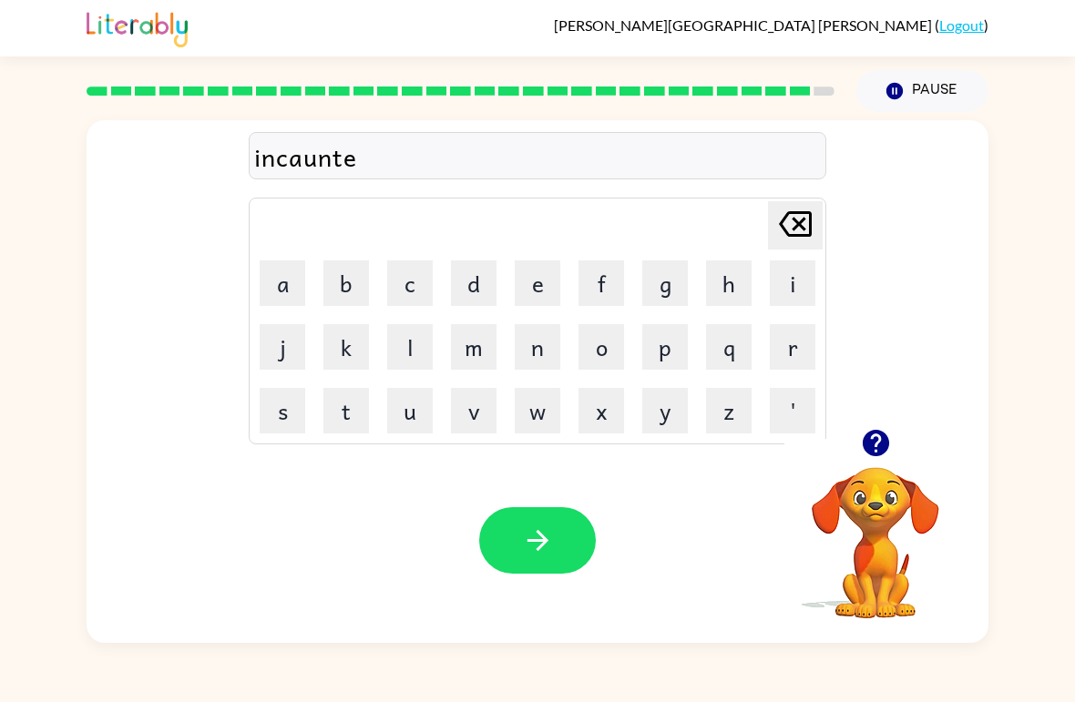
click at [789, 343] on button "r" at bounding box center [793, 347] width 46 height 46
click at [558, 545] on button "button" at bounding box center [537, 540] width 117 height 67
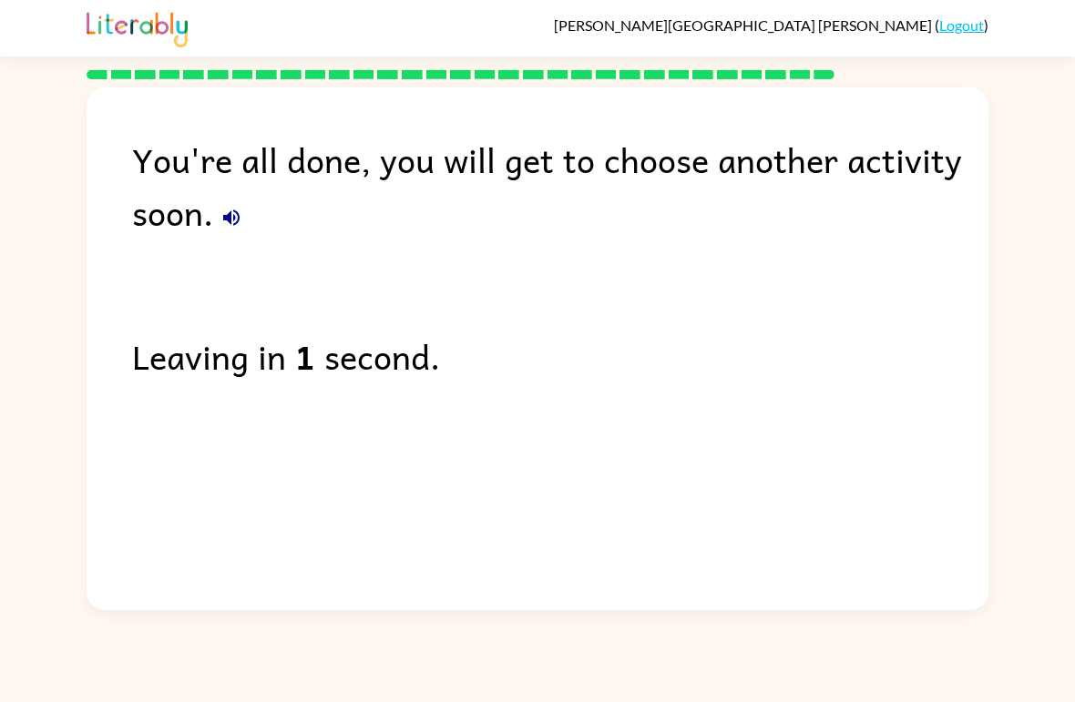
click at [389, 378] on div "Leaving in 1 second." at bounding box center [560, 356] width 856 height 53
